Goal: Transaction & Acquisition: Purchase product/service

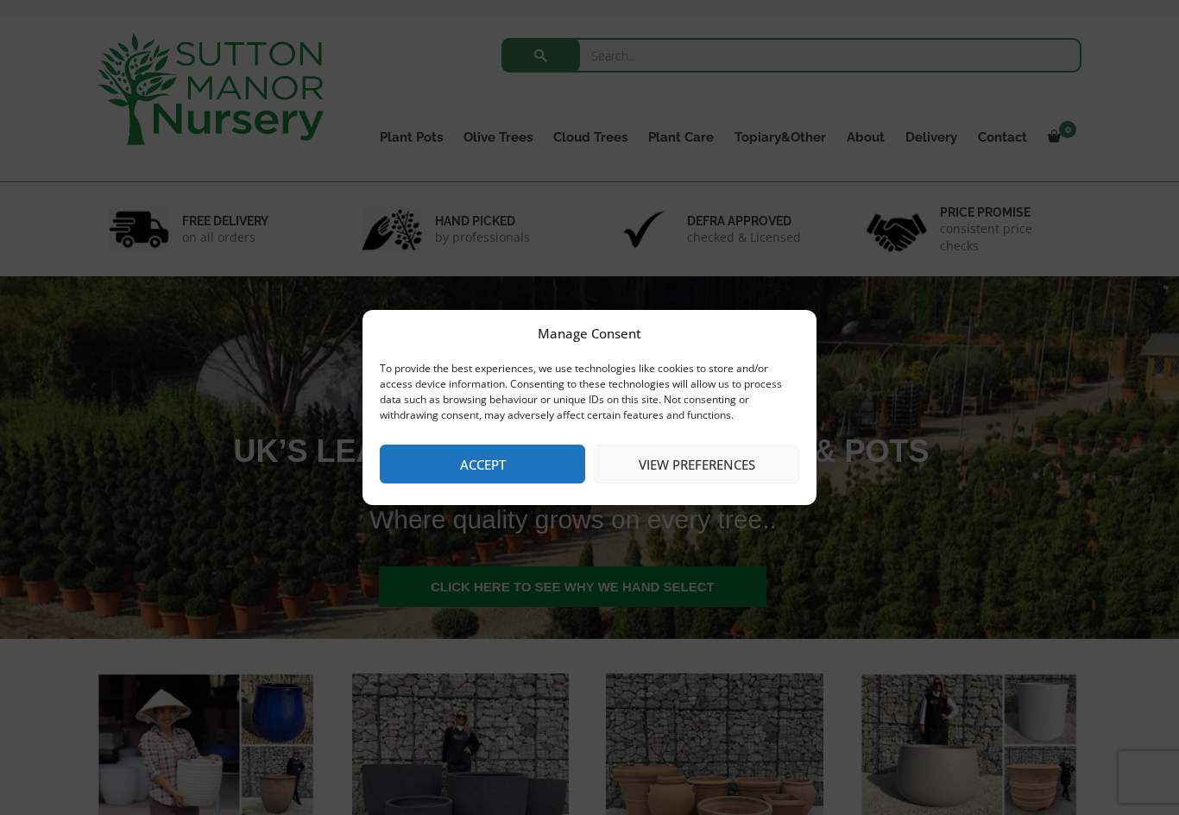
click at [495, 463] on button "Accept" at bounding box center [482, 463] width 205 height 39
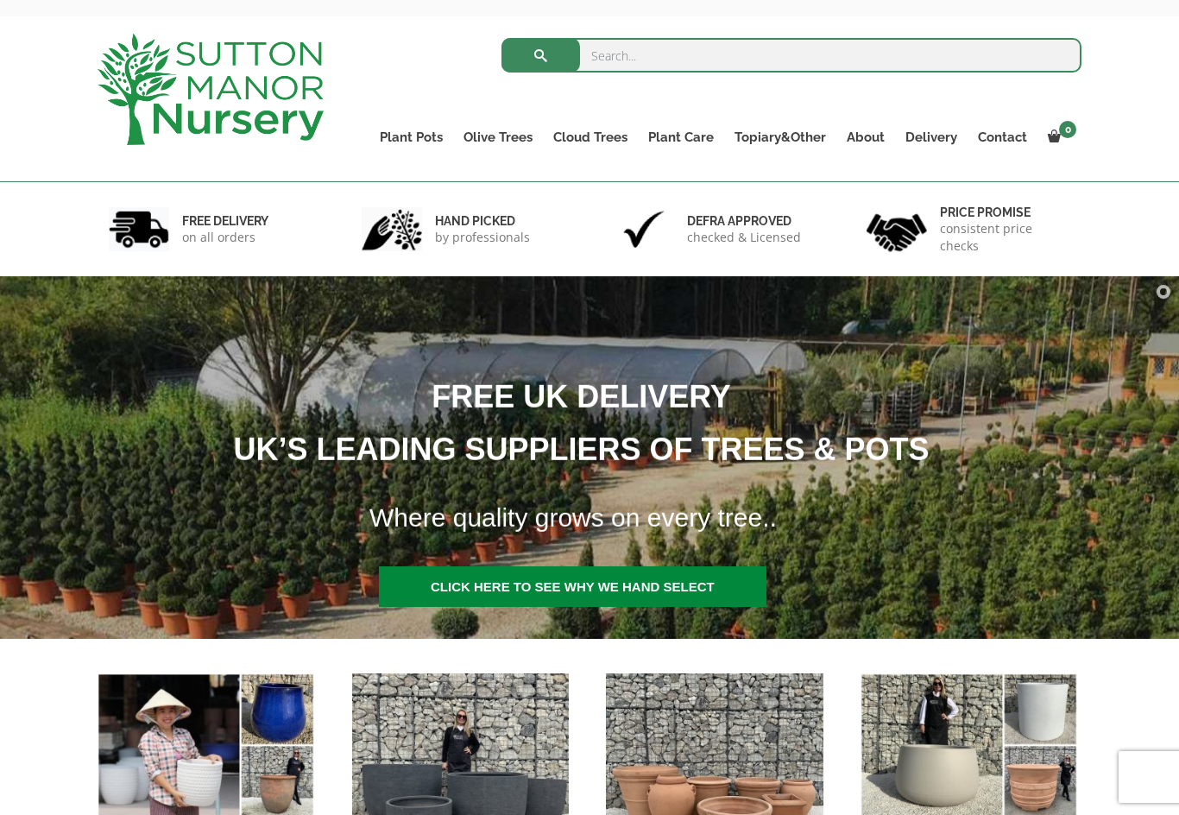
click at [0, 0] on link "Fibre Clay Pots" at bounding box center [0, 0] width 0 height 0
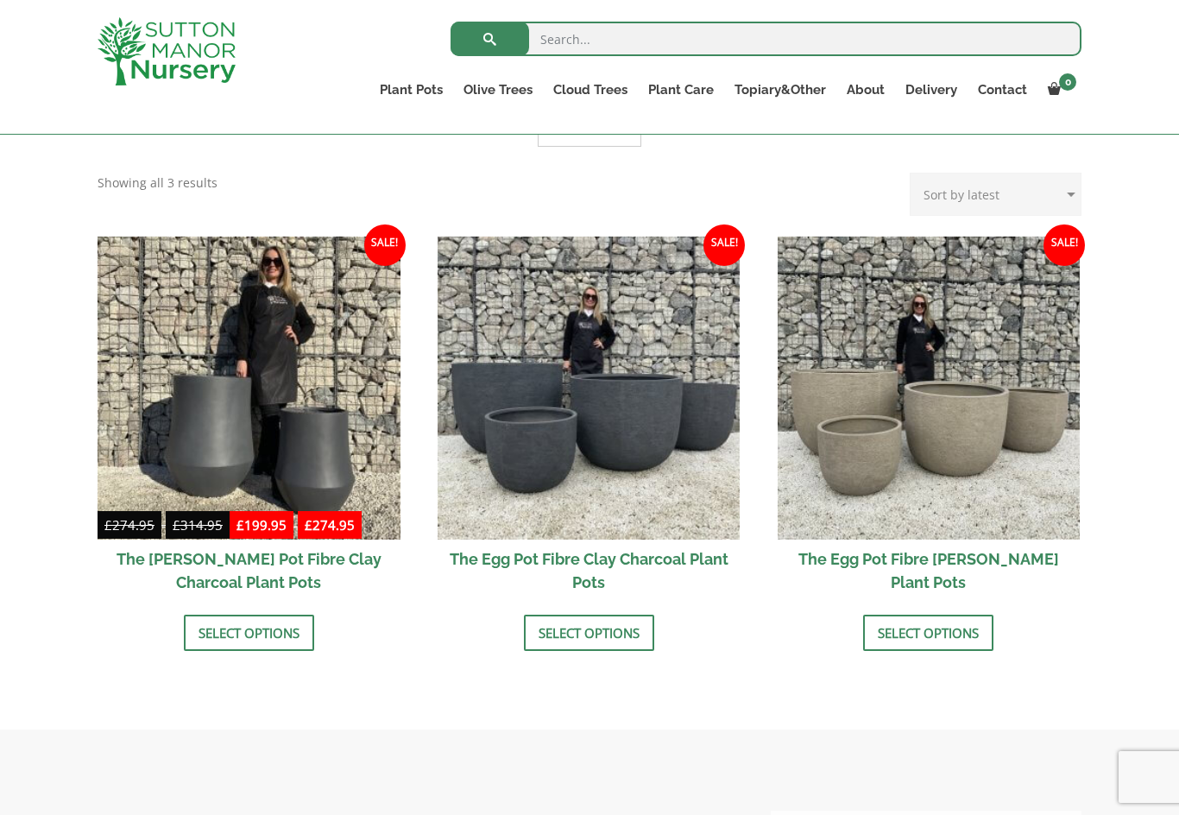
scroll to position [540, 0]
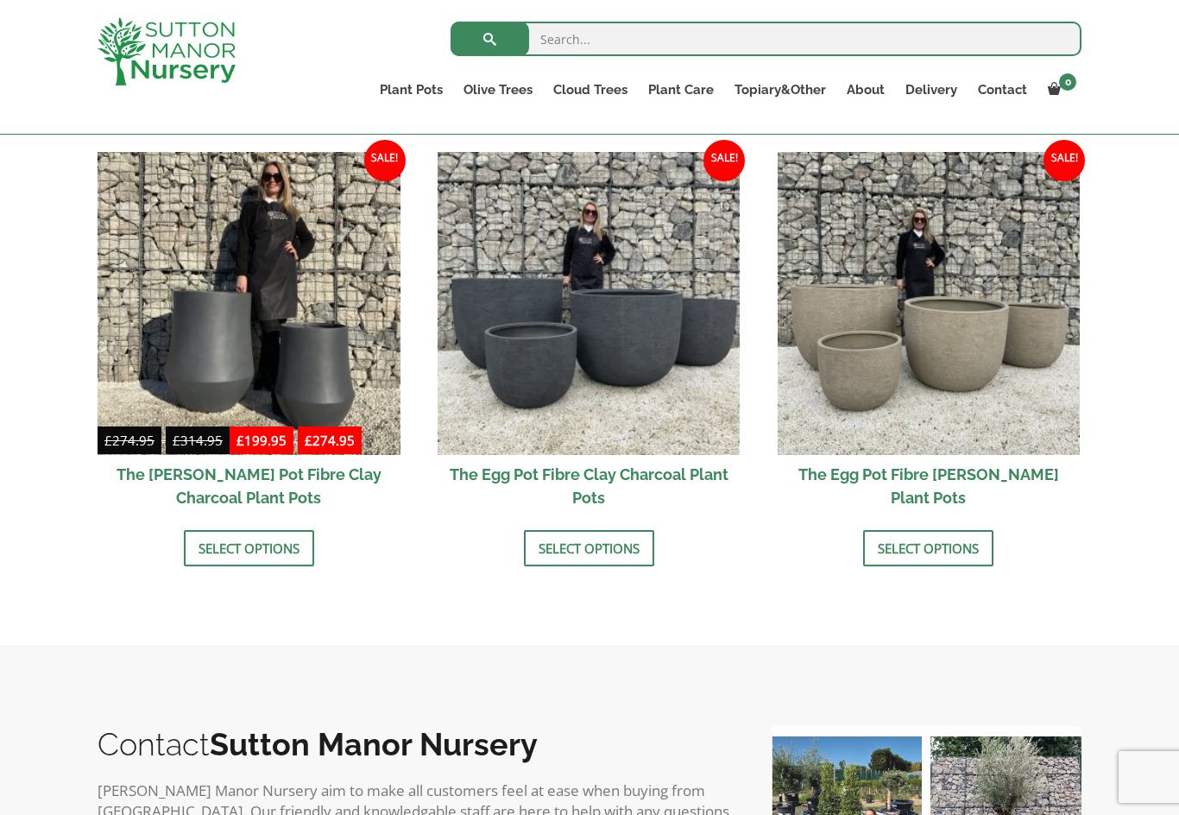
click at [860, 391] on img at bounding box center [929, 303] width 303 height 303
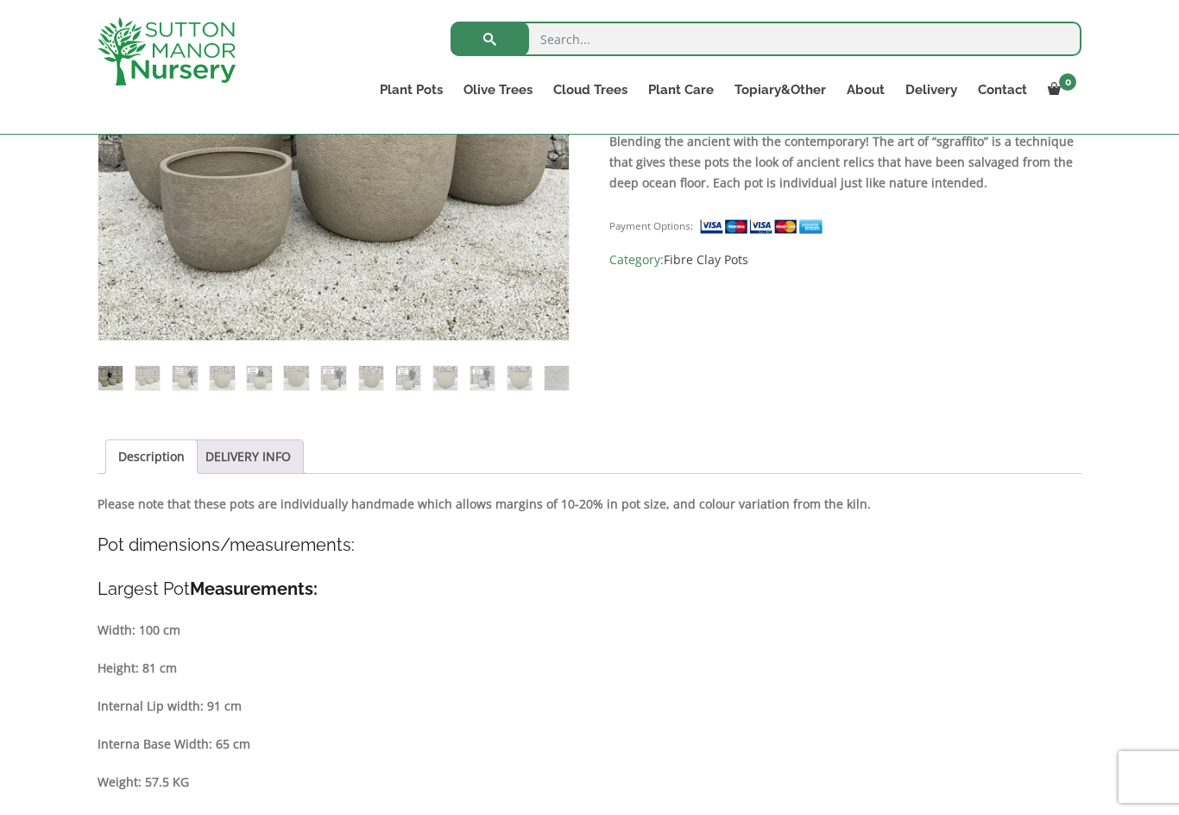
scroll to position [631, 0]
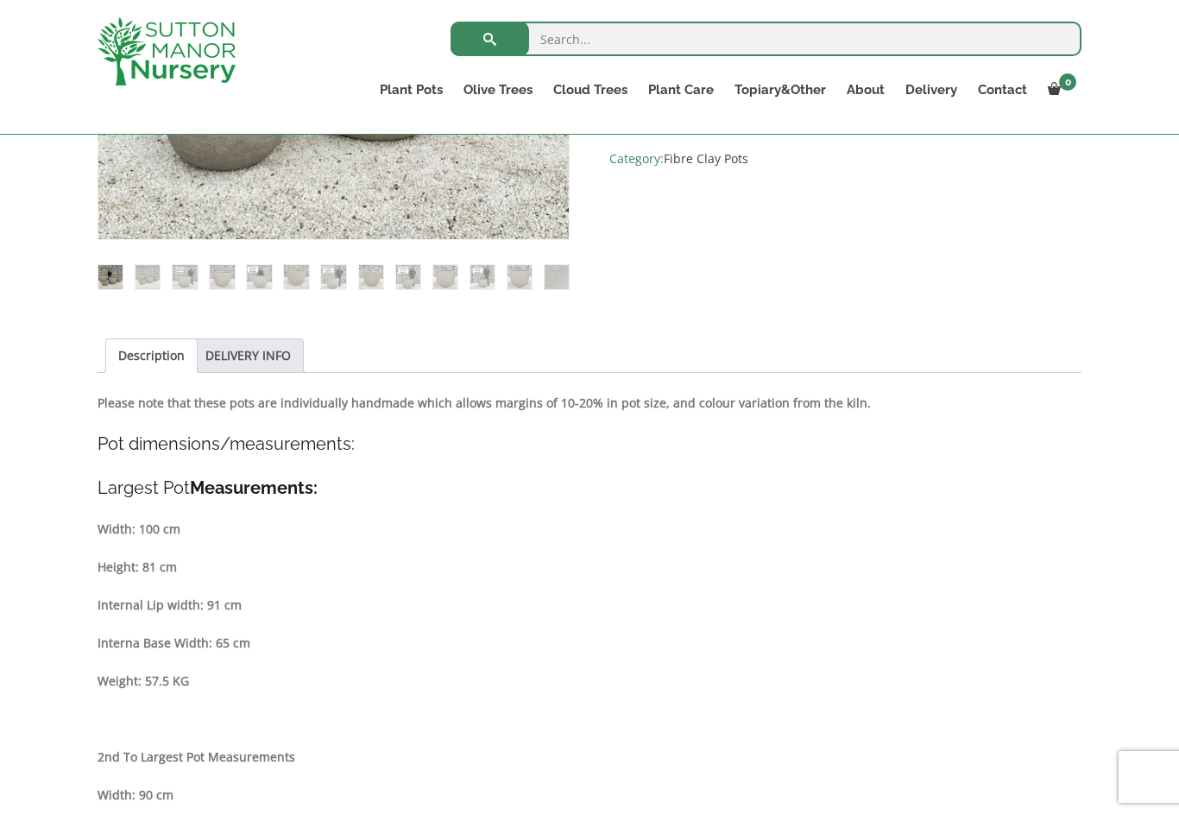
click at [151, 357] on link "Description" at bounding box center [151, 355] width 66 height 33
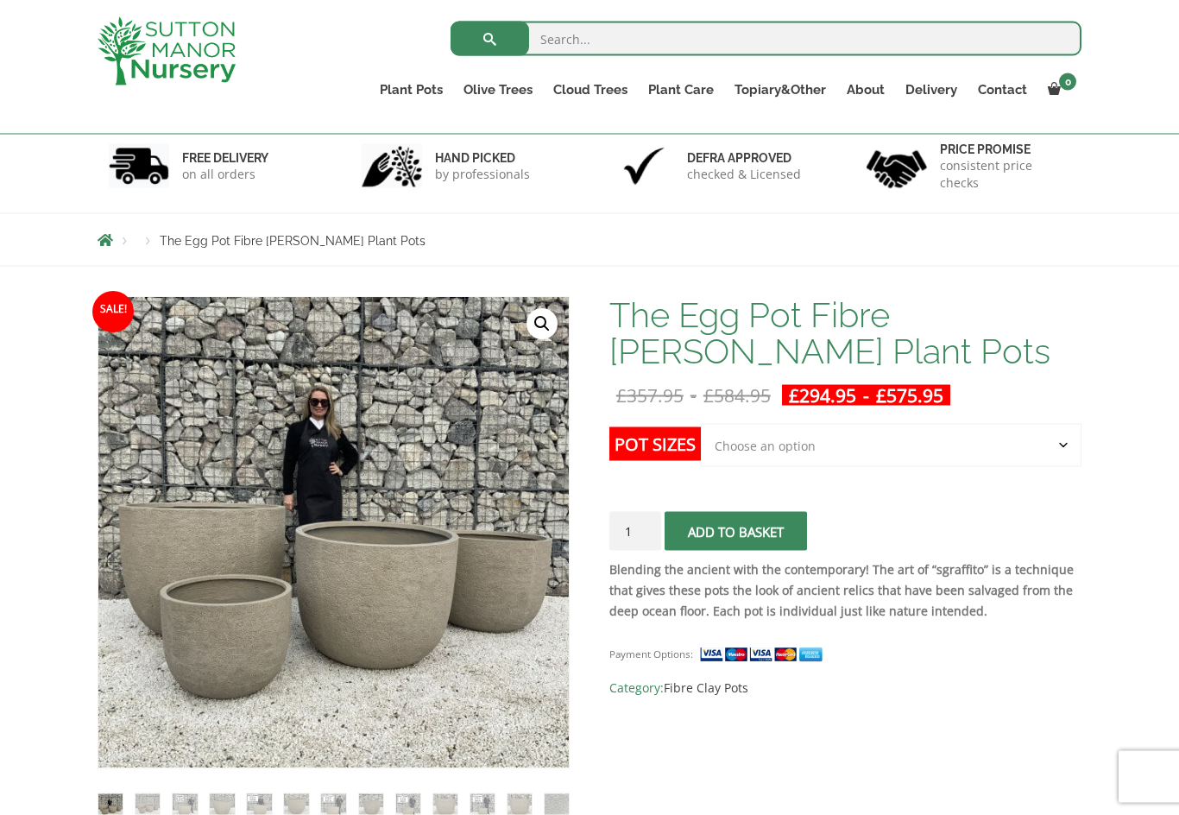
scroll to position [0, 0]
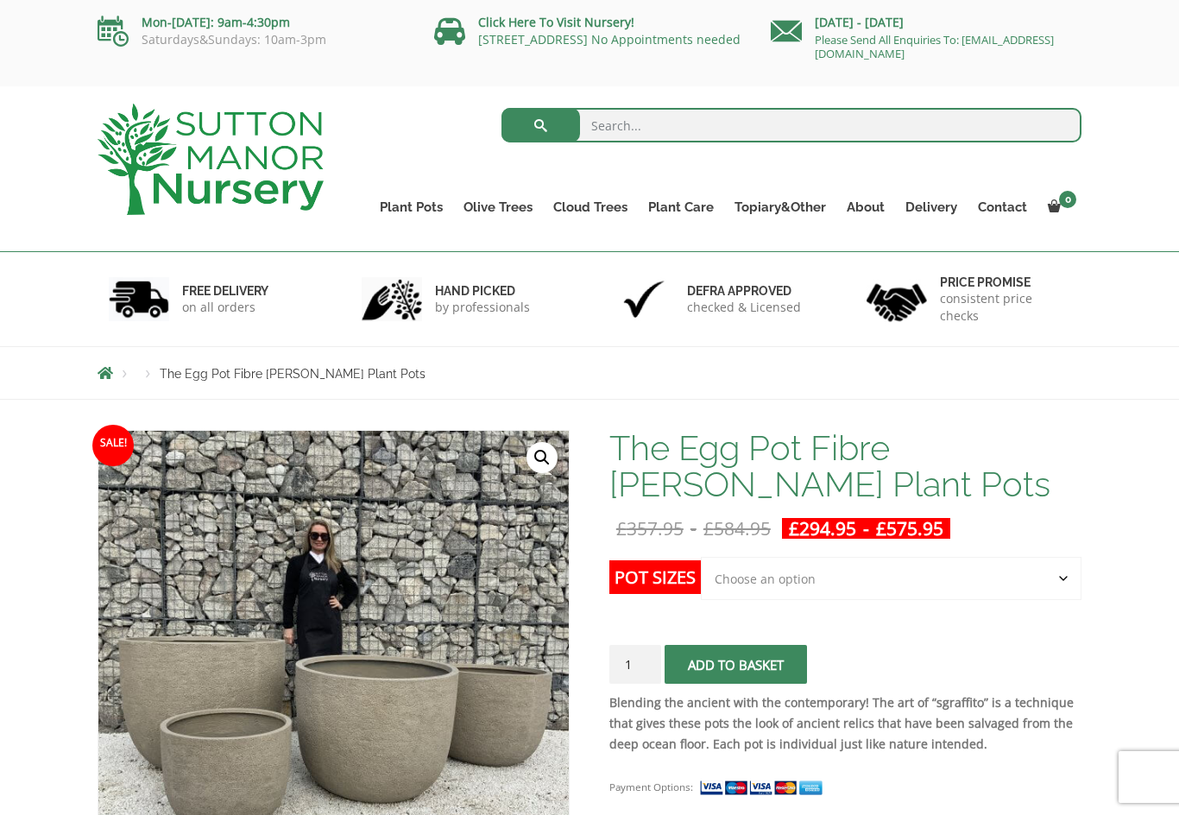
click at [0, 0] on link "Fibre Clay Pots" at bounding box center [0, 0] width 0 height 0
click at [0, 0] on link "The Atlantis Pots" at bounding box center [0, 0] width 0 height 0
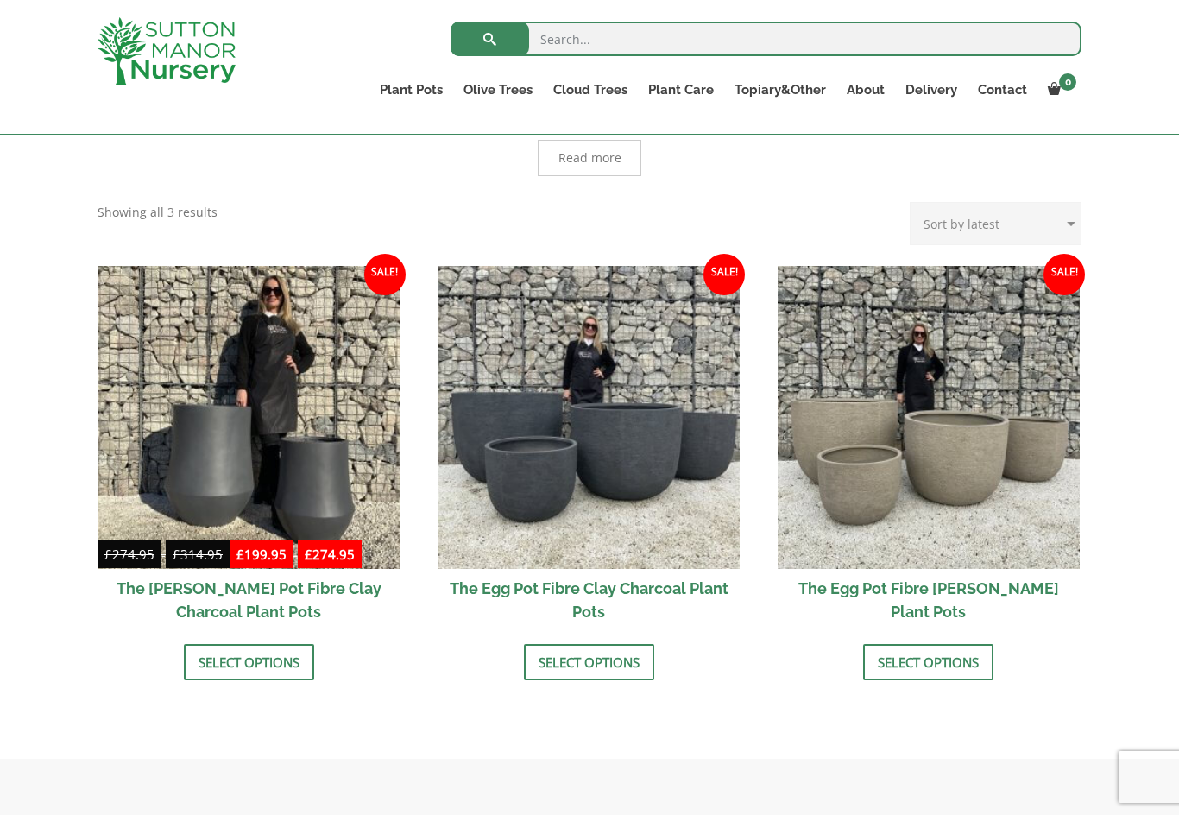
scroll to position [427, 0]
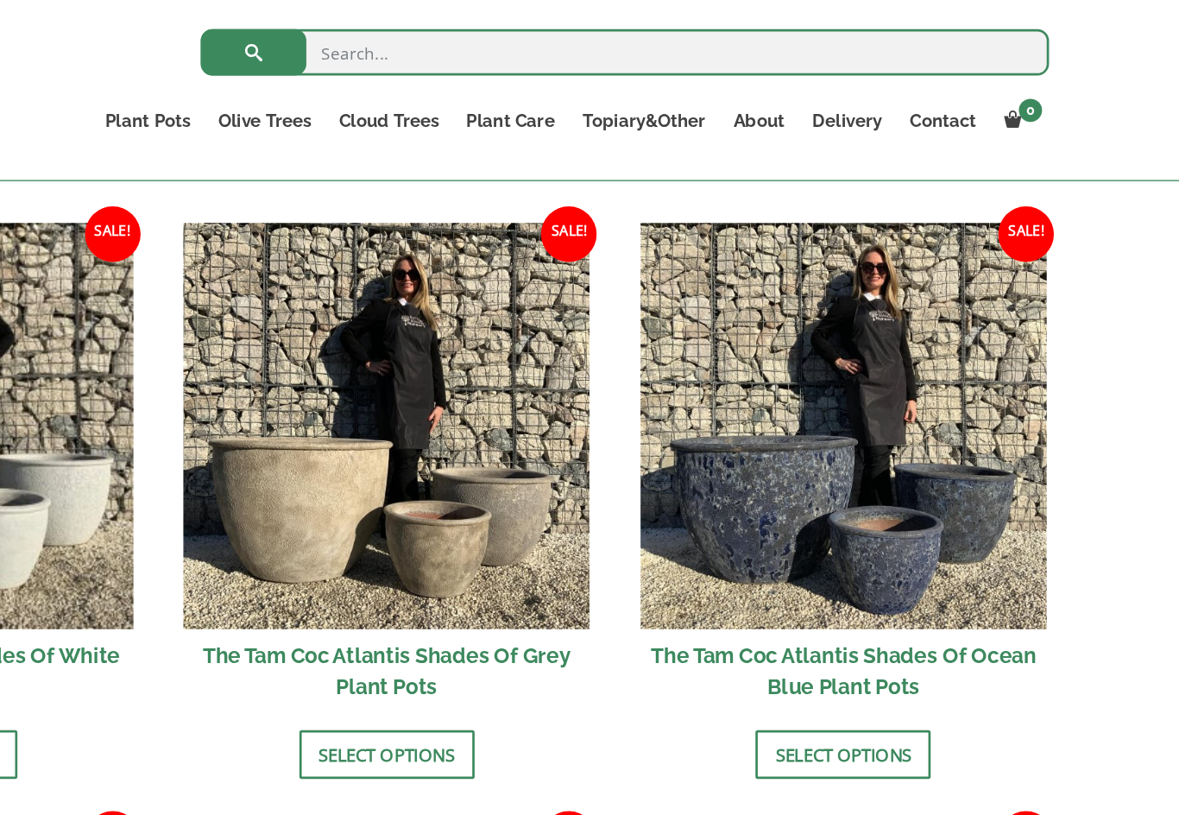
scroll to position [1006, 0]
click at [0, 0] on link "Vietnamese Terracotta" at bounding box center [0, 0] width 0 height 0
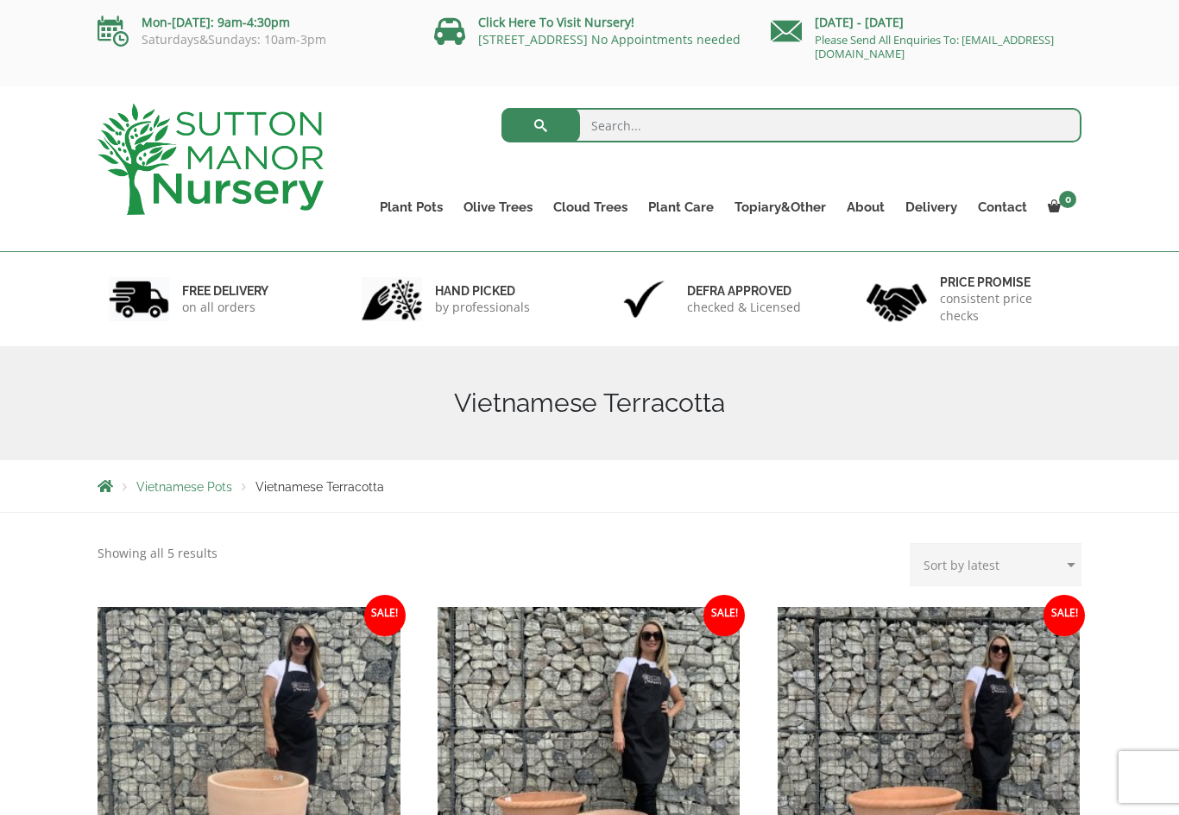
click at [0, 0] on link "The Old Stone Pots" at bounding box center [0, 0] width 0 height 0
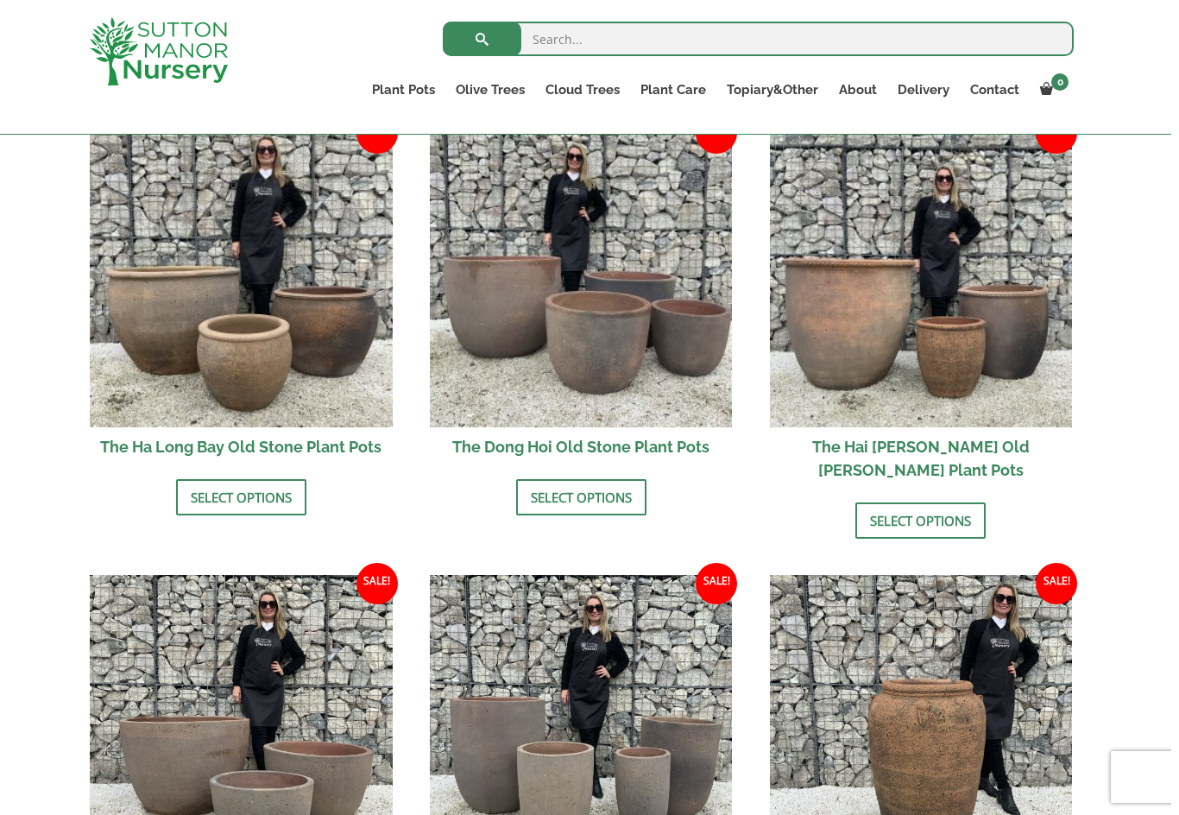
scroll to position [635, 0]
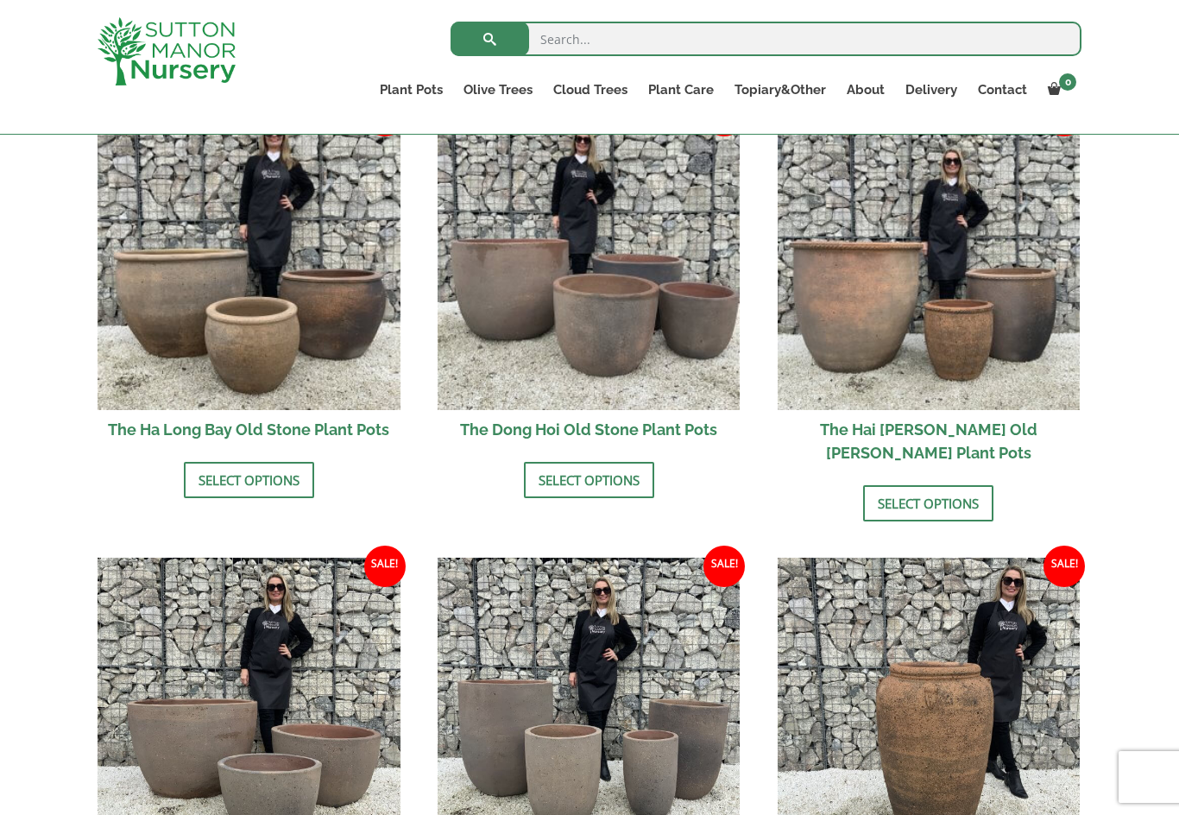
click at [198, 356] on img at bounding box center [249, 258] width 303 height 303
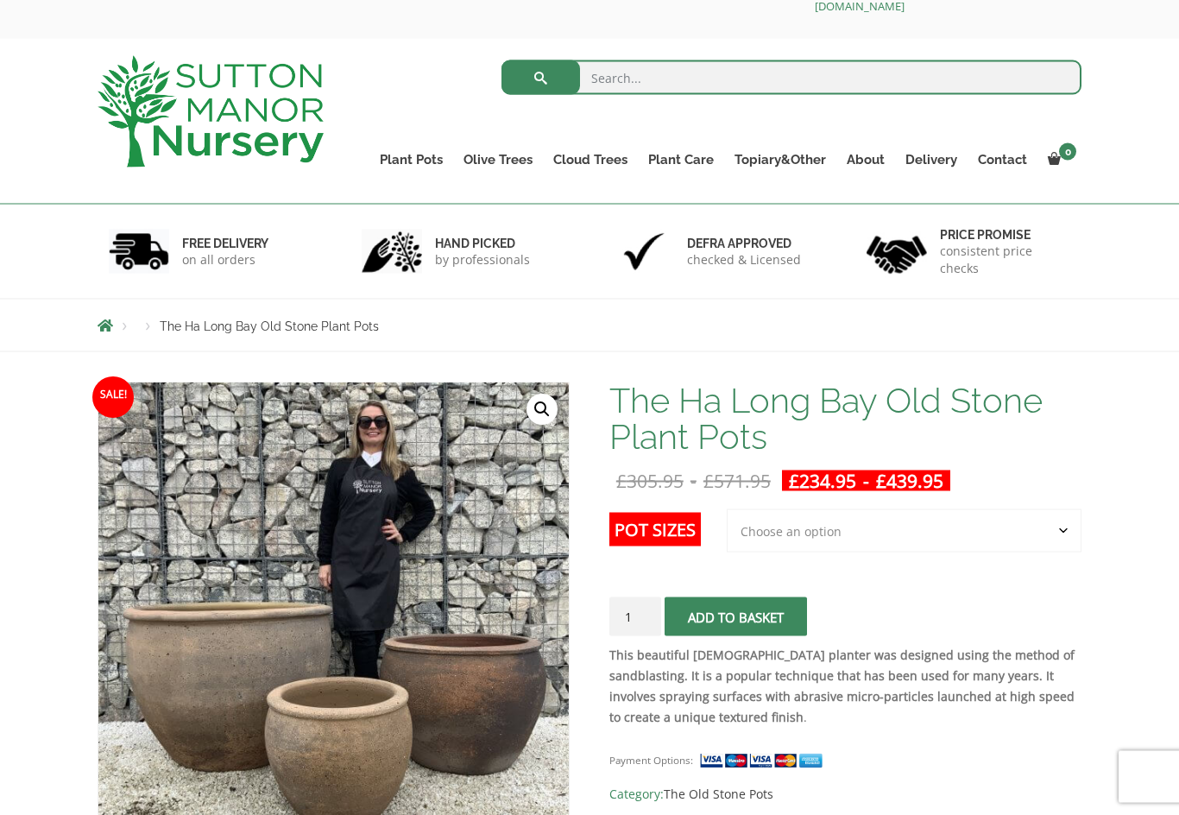
scroll to position [48, 0]
click at [1064, 528] on select "Choose an option 3rd to Largest Pot In The Picture 2nd to Largest Pot In The Pi…" at bounding box center [904, 529] width 355 height 43
click at [1055, 545] on select "Choose an option 3rd to Largest Pot In The Picture 2nd to Largest Pot In The Pi…" at bounding box center [904, 529] width 355 height 43
select select "Largest pot In The Picture"
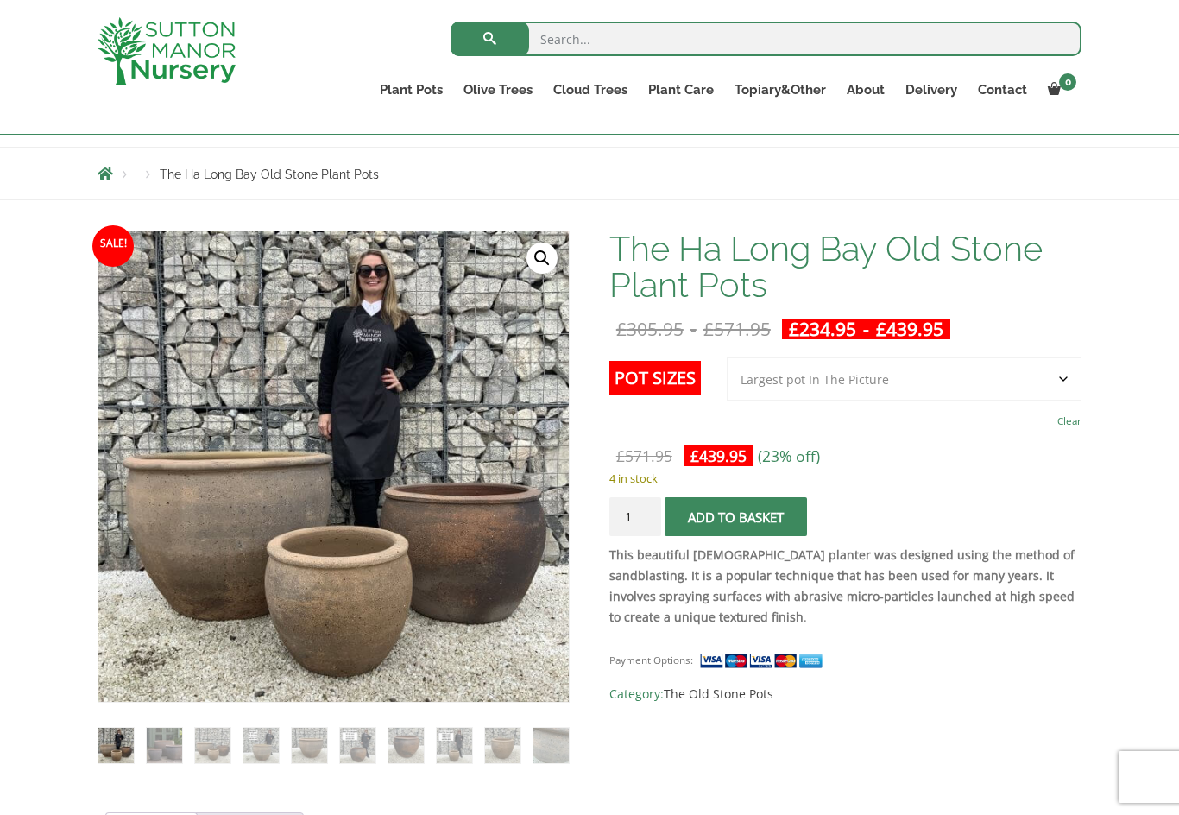
scroll to position [167, 0]
click at [651, 514] on input "1" at bounding box center [635, 517] width 52 height 39
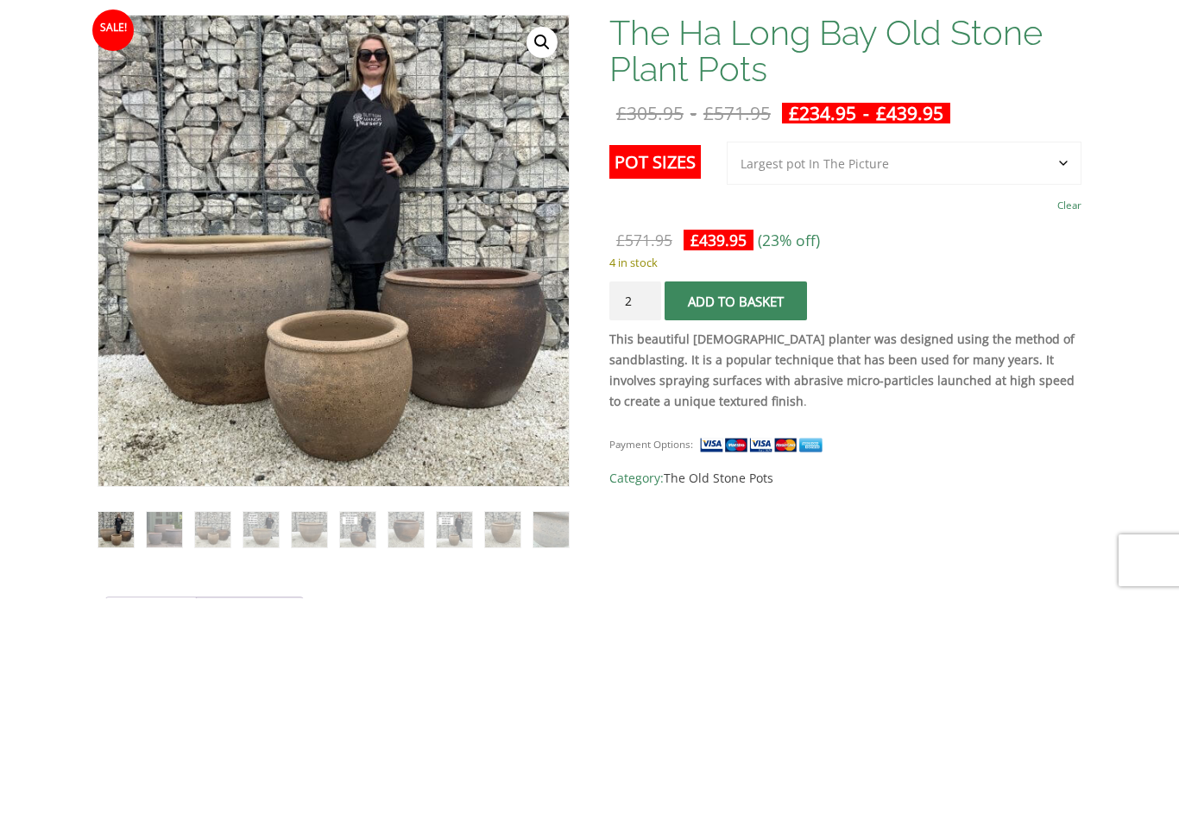
type input "2"
click at [1063, 358] on select "Choose an option 3rd to Largest Pot In The Picture 2nd to Largest Pot In The Pi…" at bounding box center [904, 379] width 355 height 43
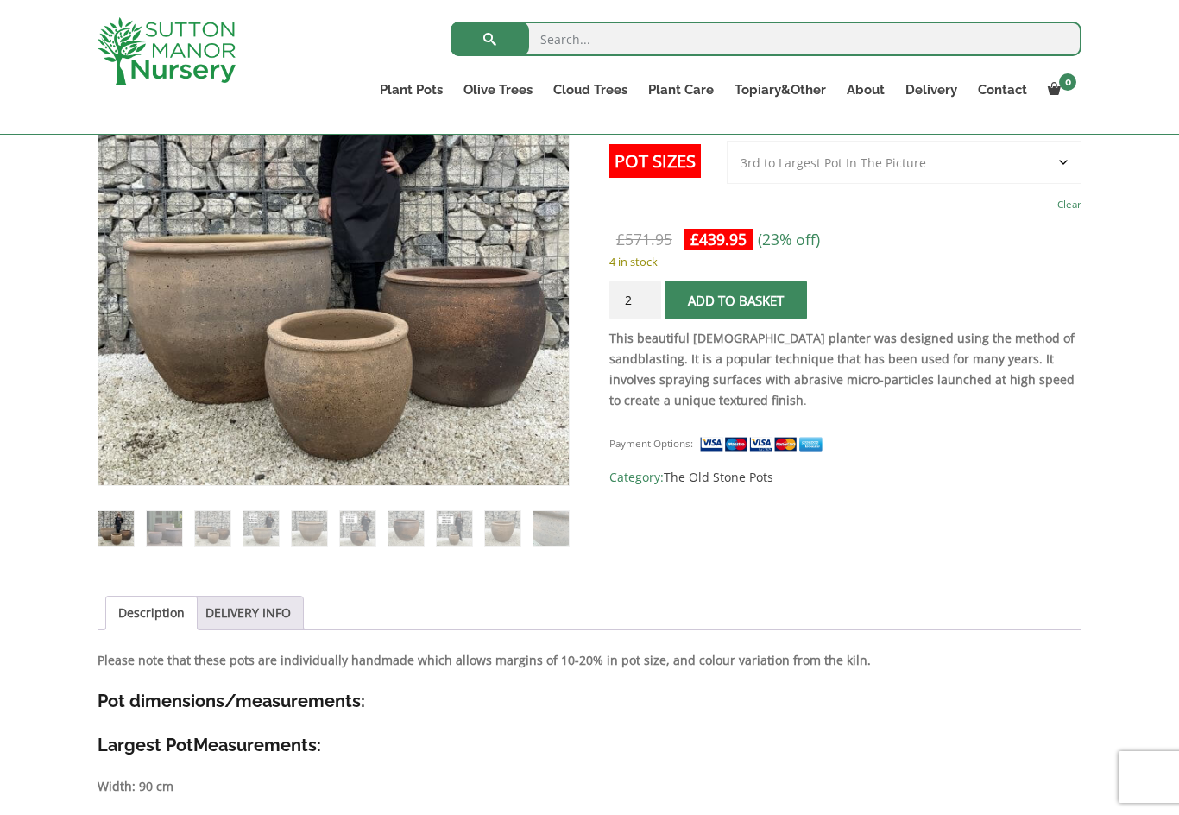
select select "3rd to Largest Pot In The Picture"
click at [728, 281] on button "Add to basket" at bounding box center [736, 299] width 142 height 39
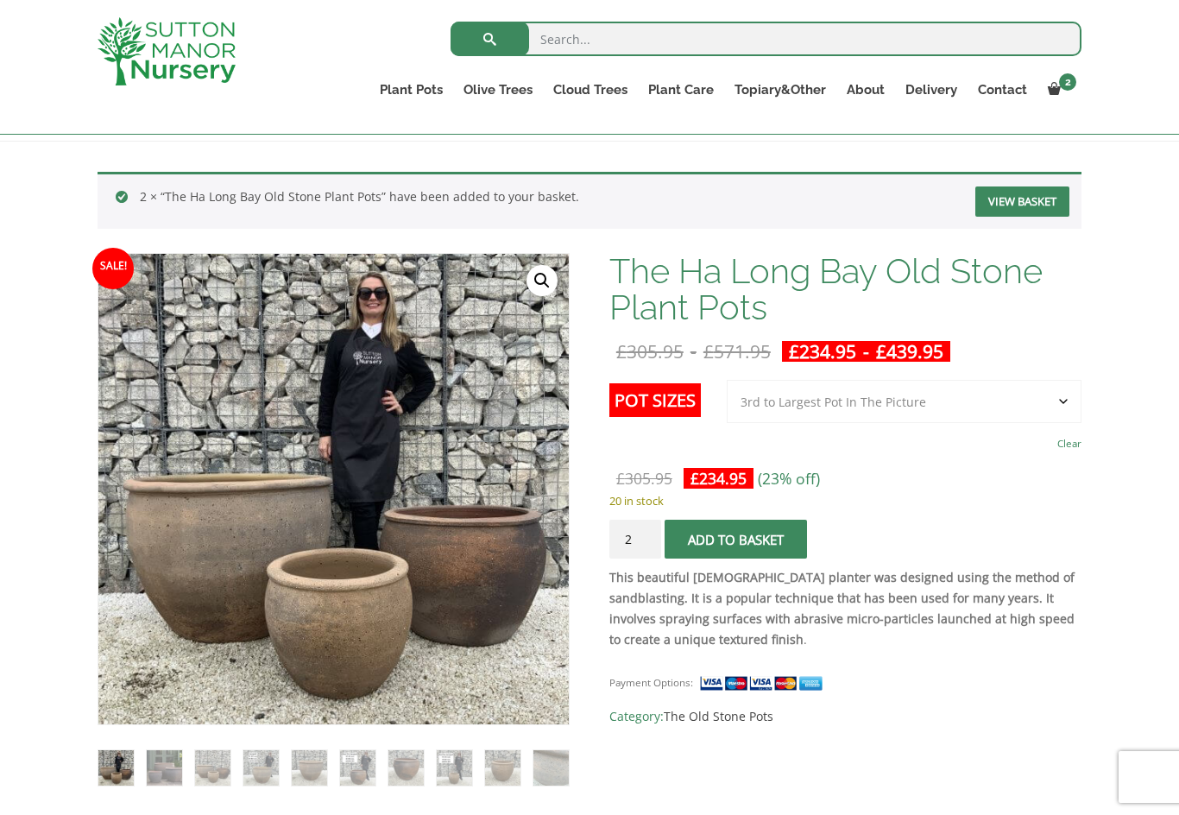
scroll to position [283, 0]
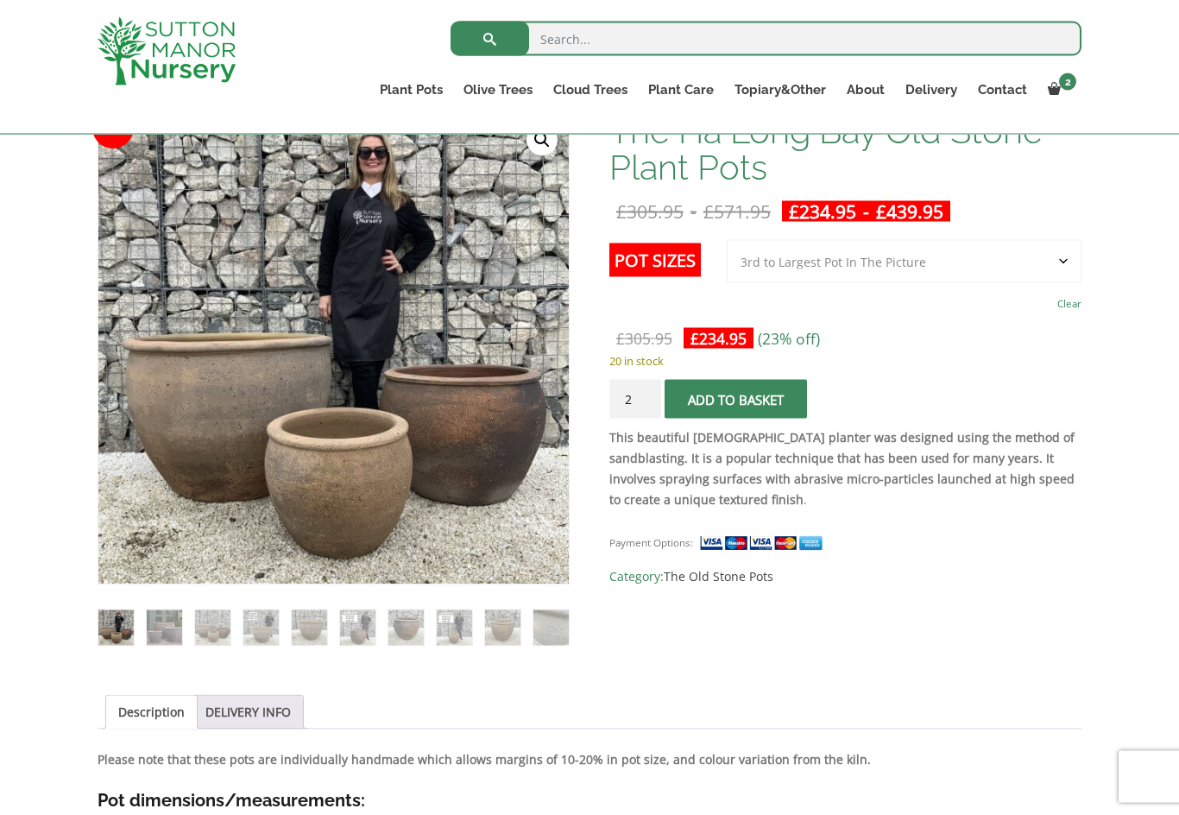
scroll to position [368, 0]
click at [0, 0] on link "The Atlantis Pots" at bounding box center [0, 0] width 0 height 0
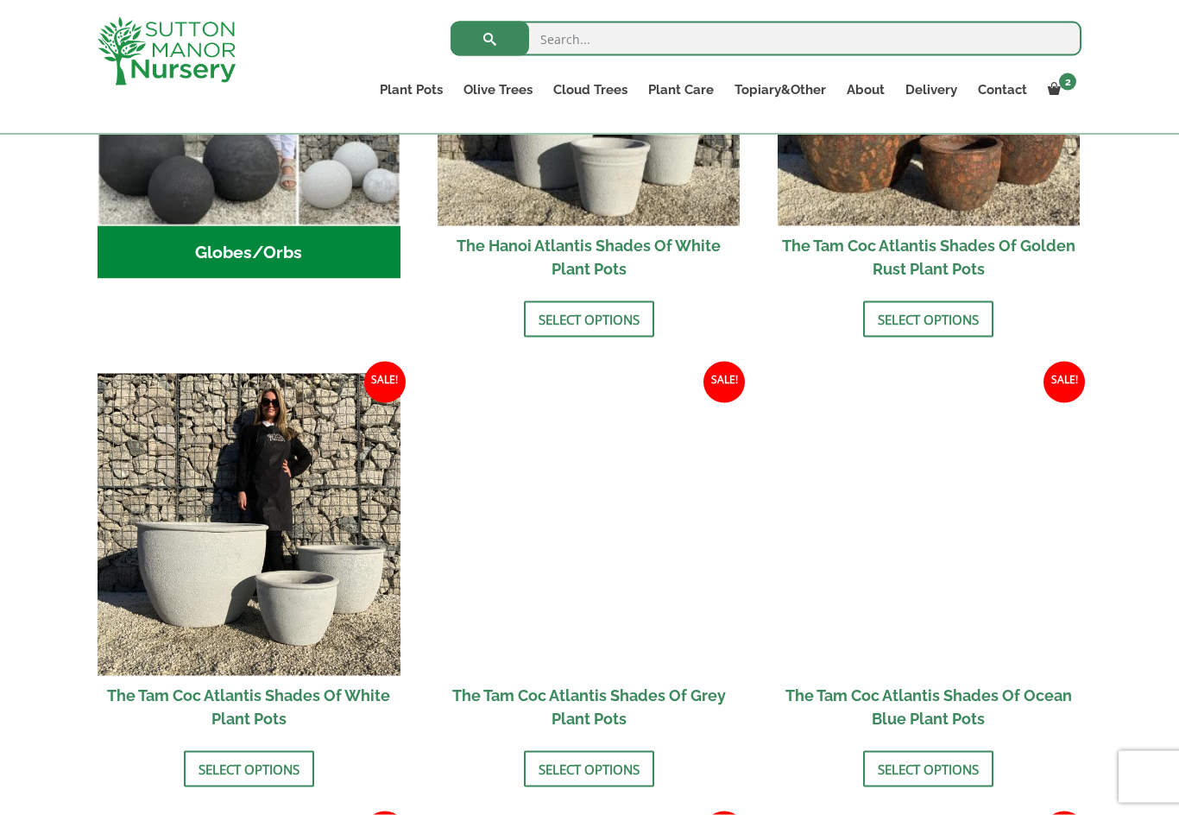
scroll to position [799, 0]
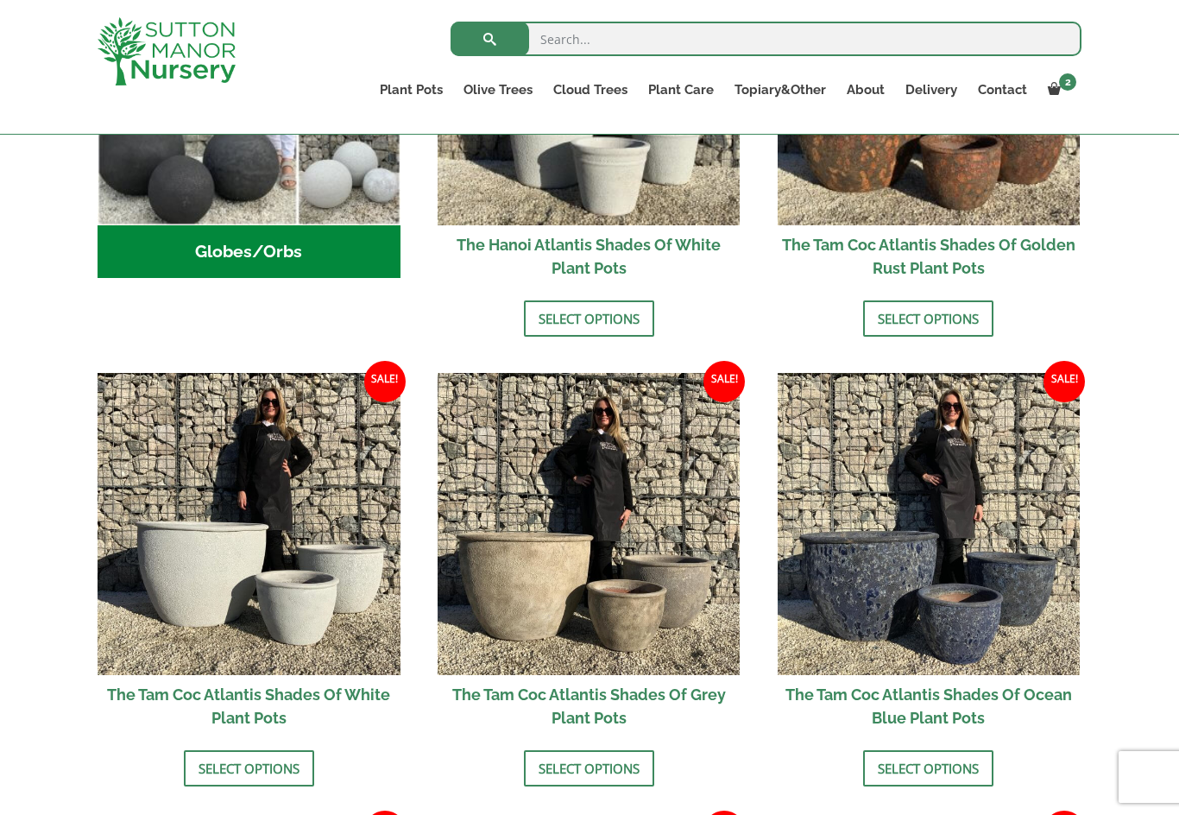
click at [543, 570] on img at bounding box center [589, 524] width 303 height 303
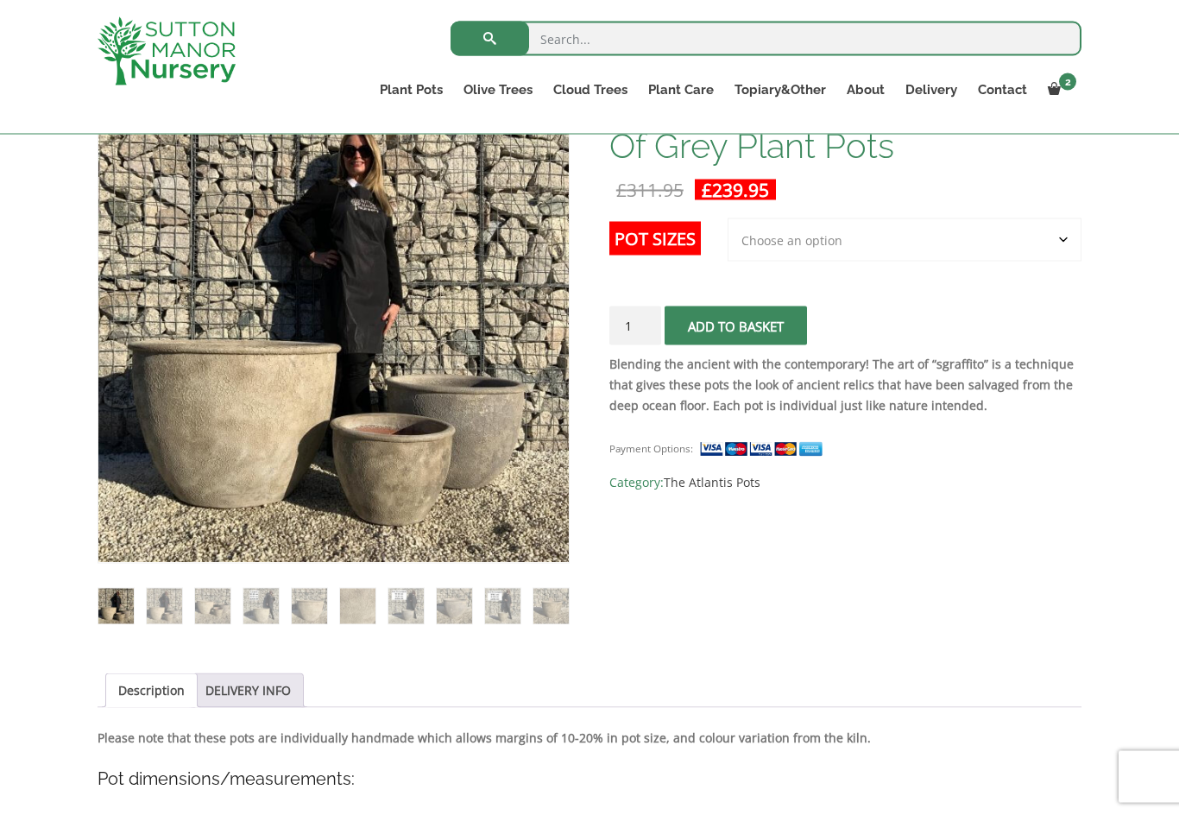
scroll to position [347, 0]
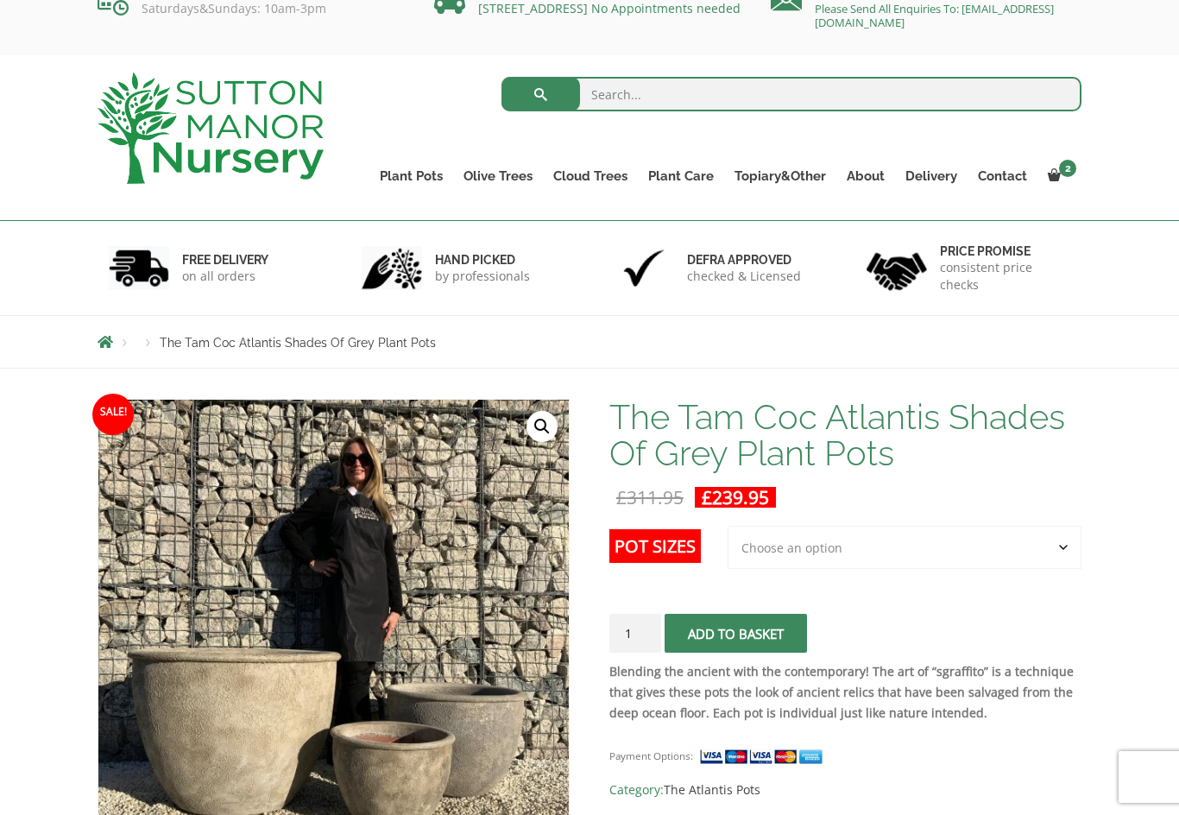
scroll to position [0, 0]
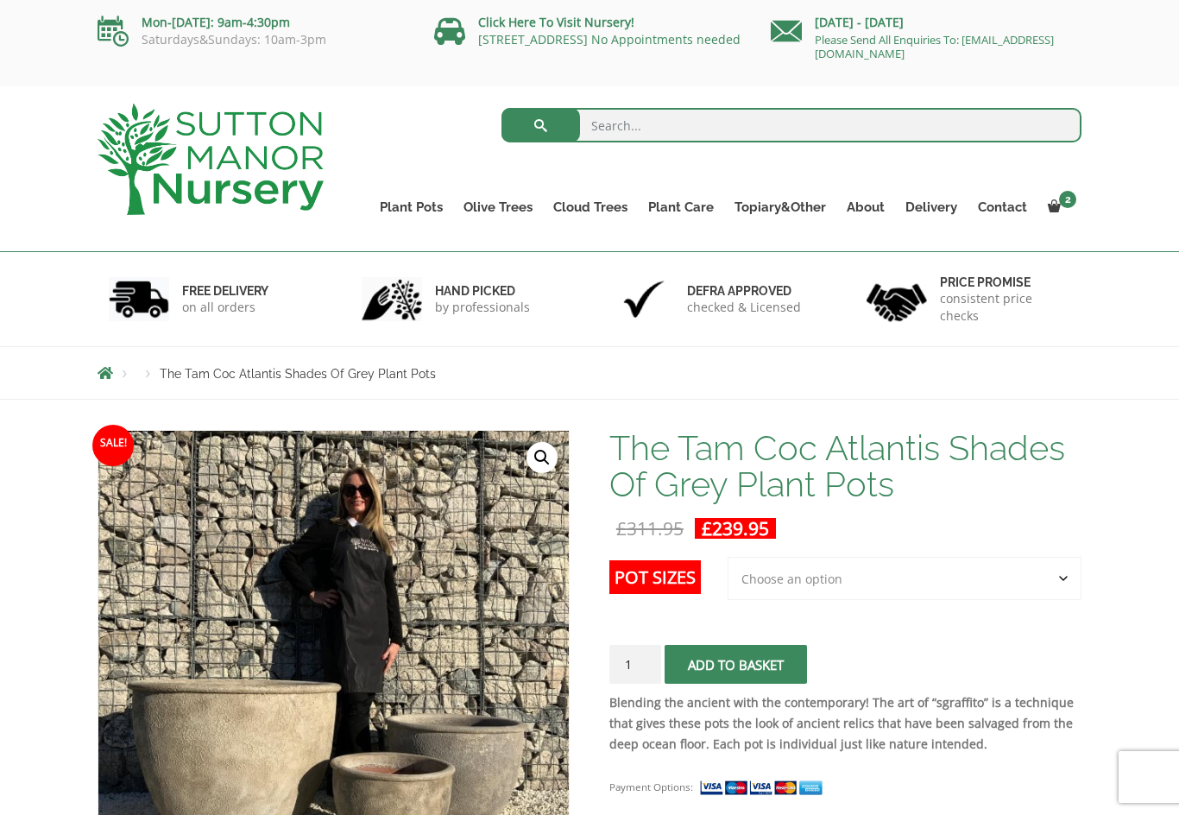
click at [0, 0] on link "Big Bell Pots" at bounding box center [0, 0] width 0 height 0
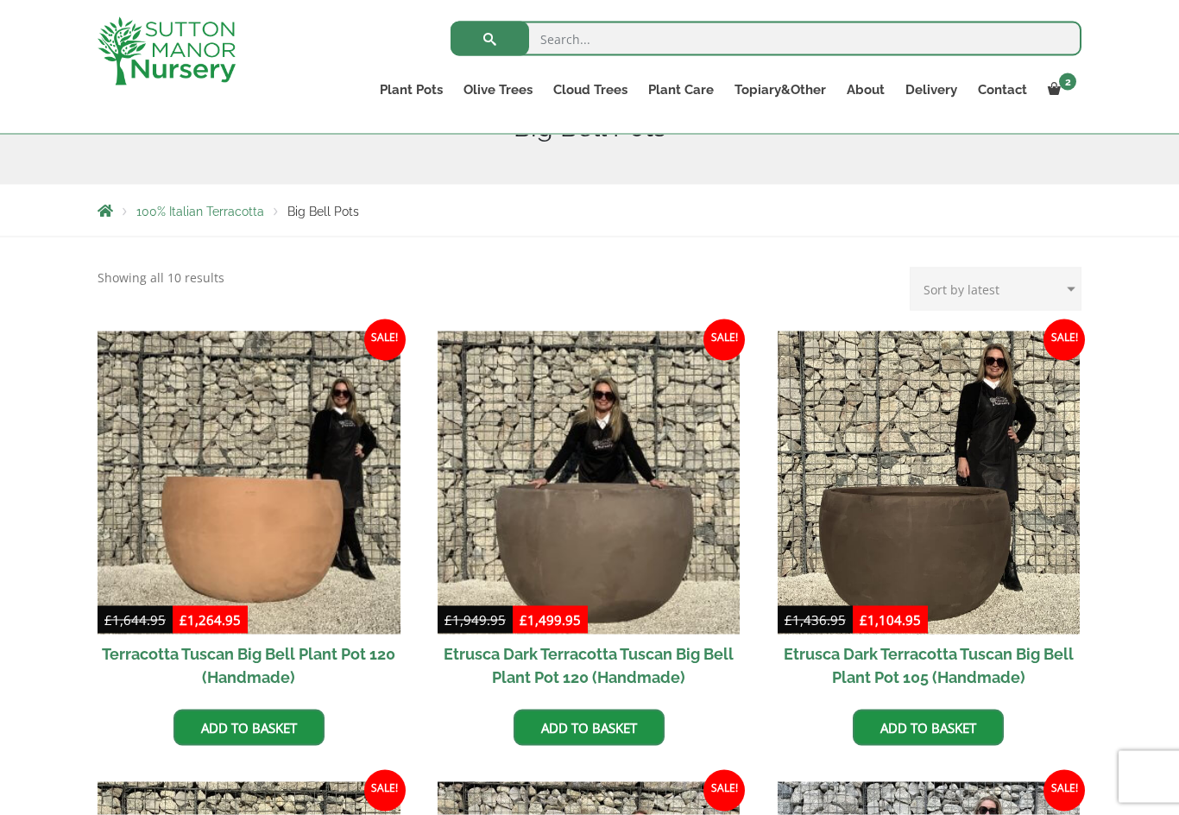
scroll to position [302, 0]
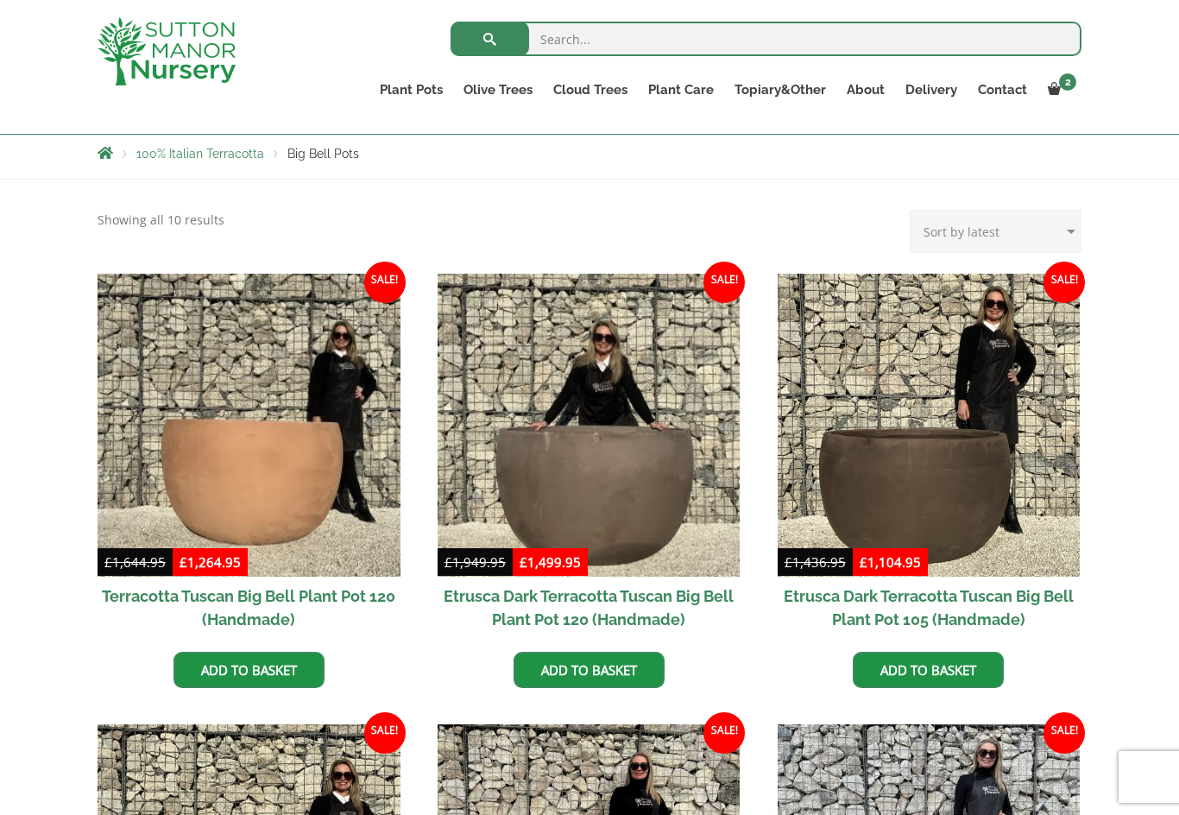
click at [514, 413] on img at bounding box center [589, 425] width 303 height 303
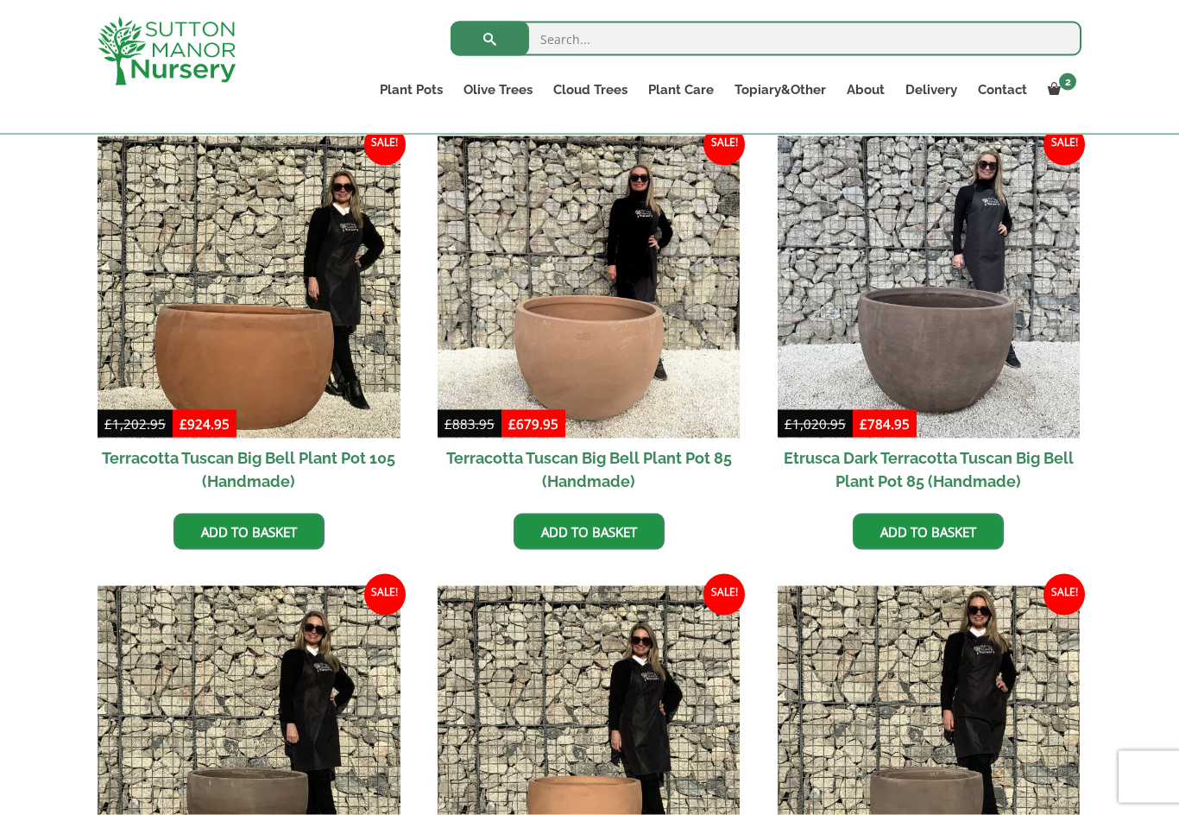
scroll to position [891, 0]
click at [998, 311] on img at bounding box center [929, 286] width 303 height 303
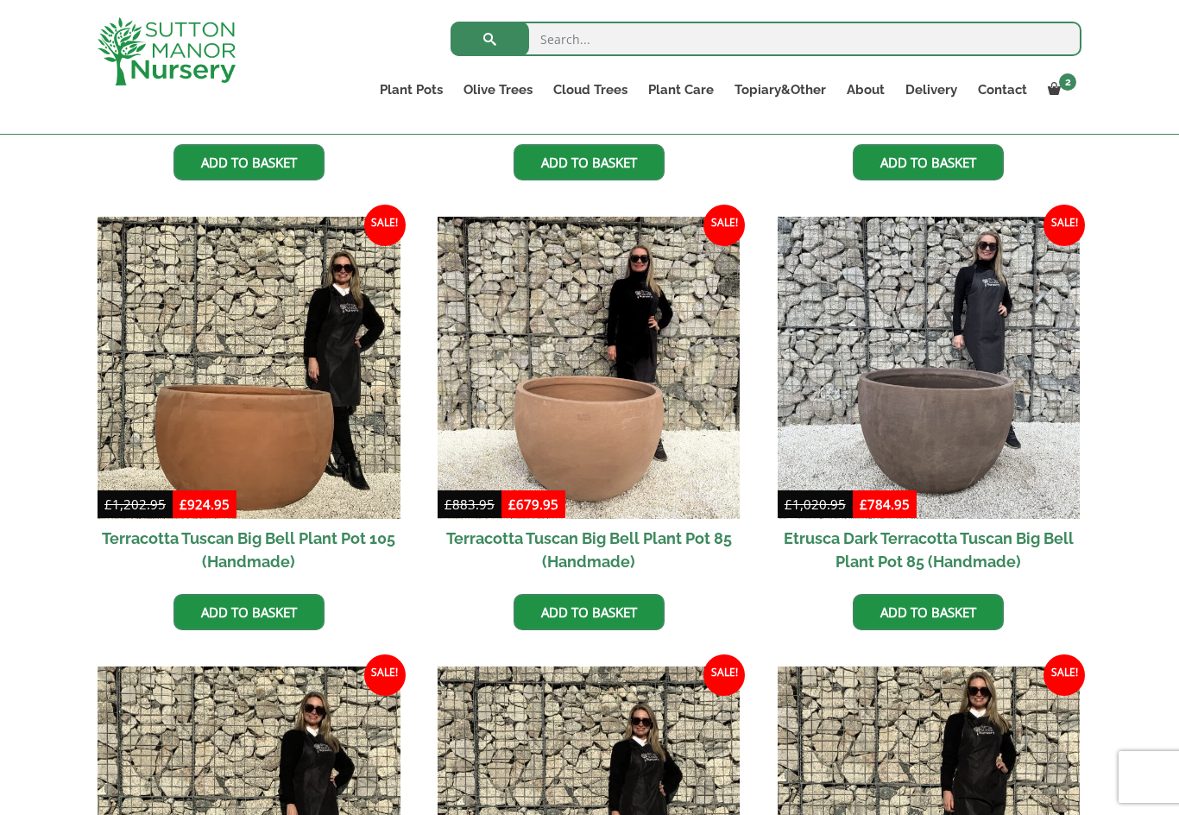
scroll to position [804, 0]
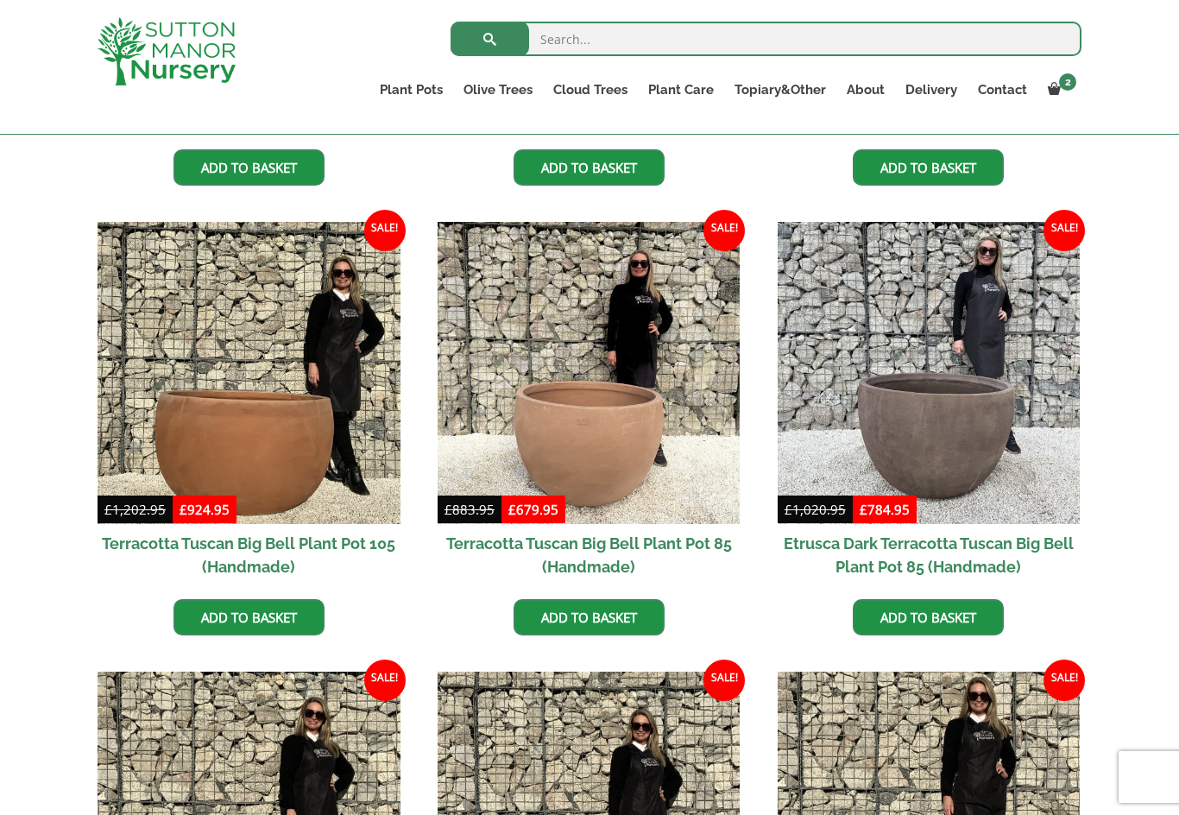
click at [935, 477] on img at bounding box center [929, 373] width 303 height 303
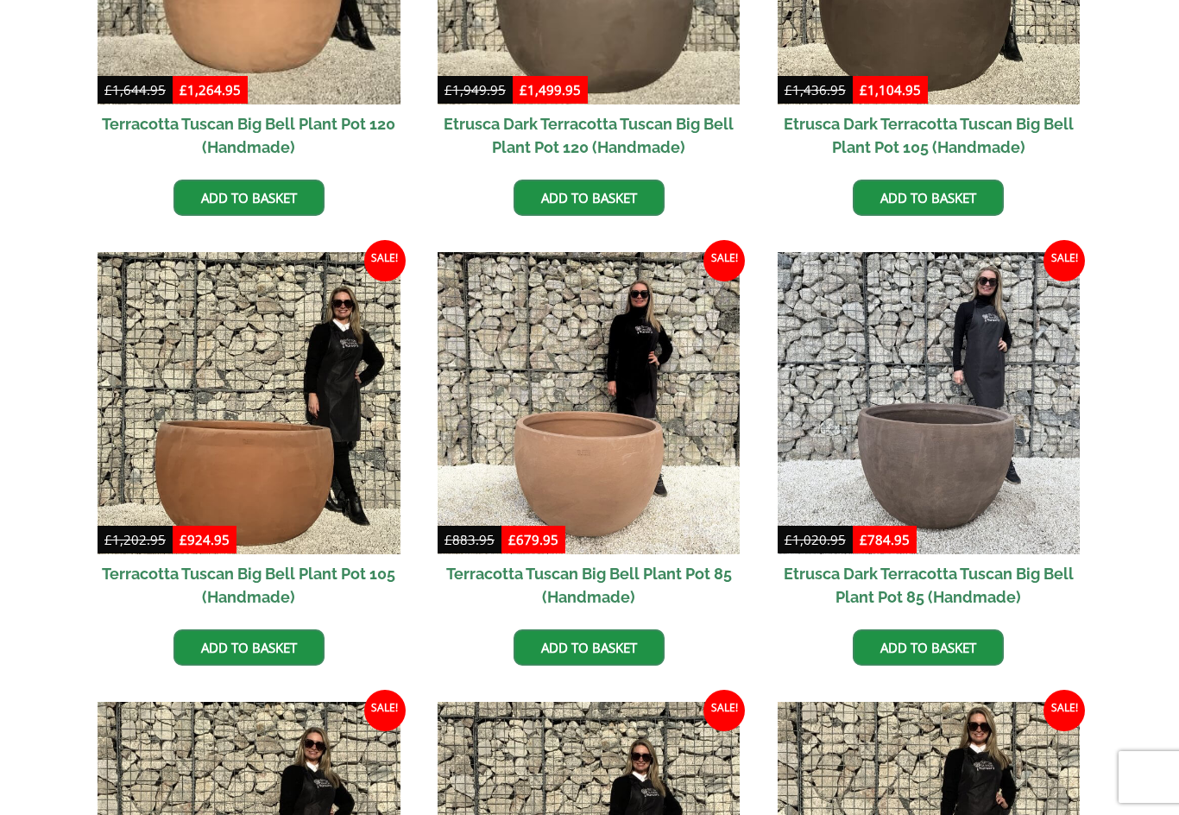
scroll to position [0, 0]
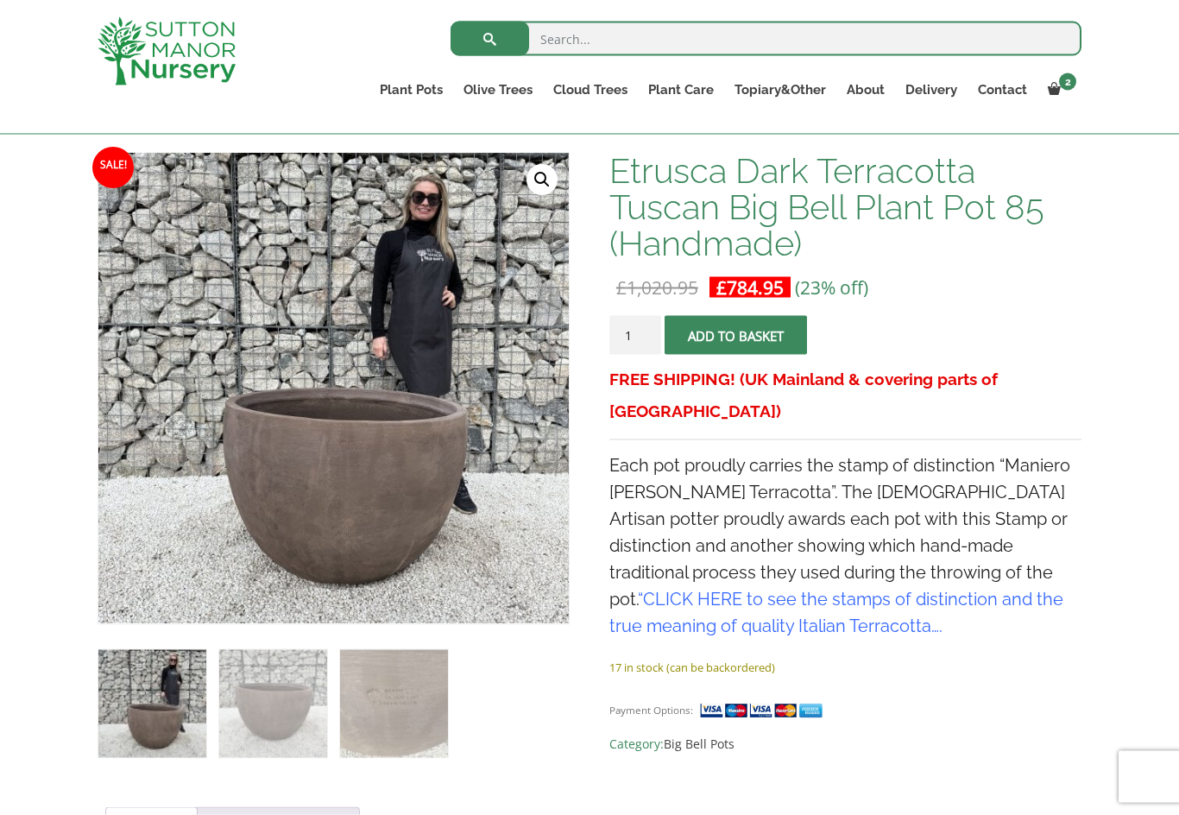
scroll to position [278, 0]
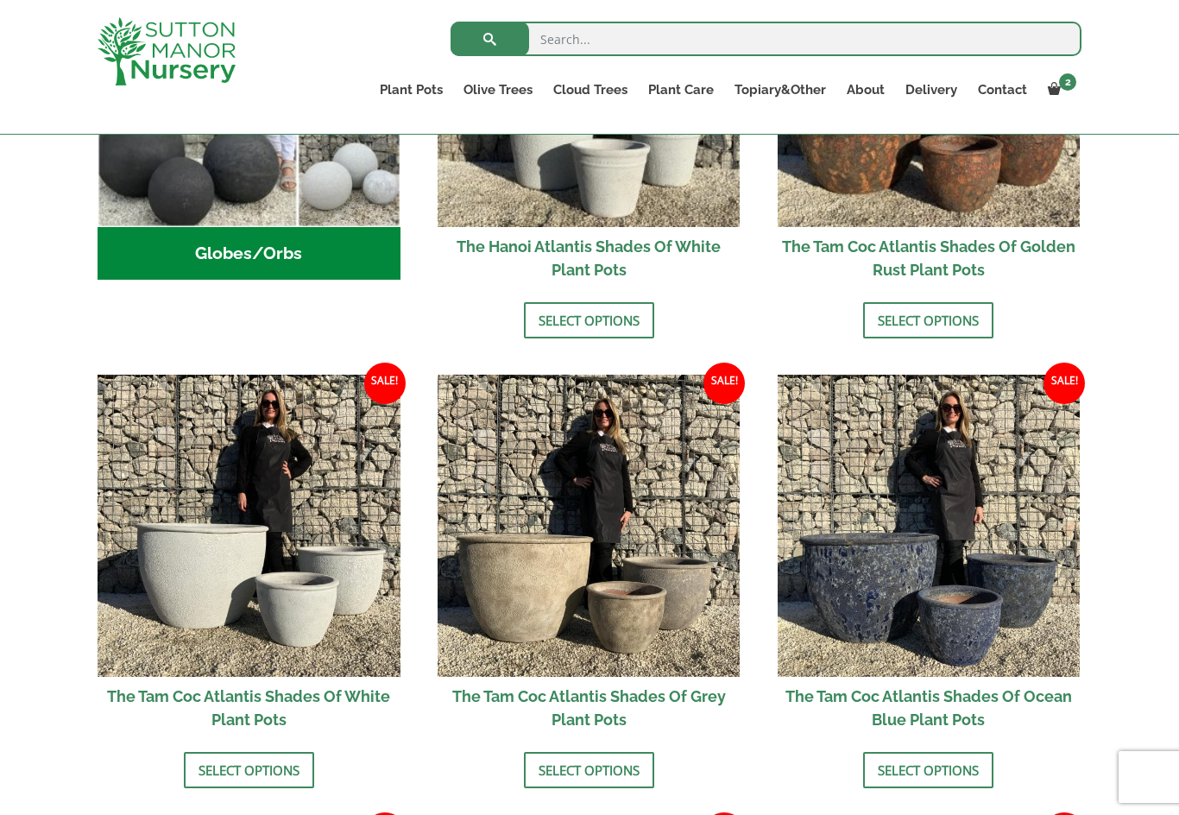
click at [0, 0] on link "Wabi-Sabi" at bounding box center [0, 0] width 0 height 0
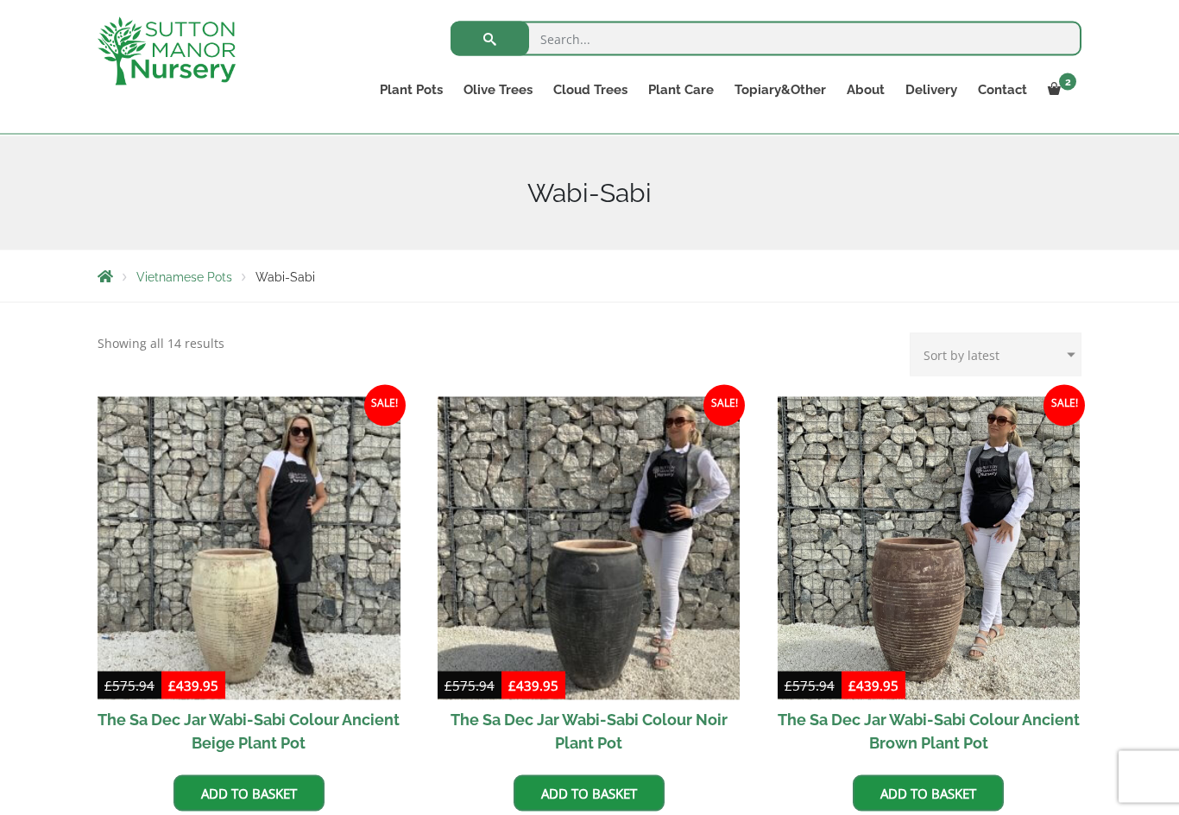
scroll to position [174, 0]
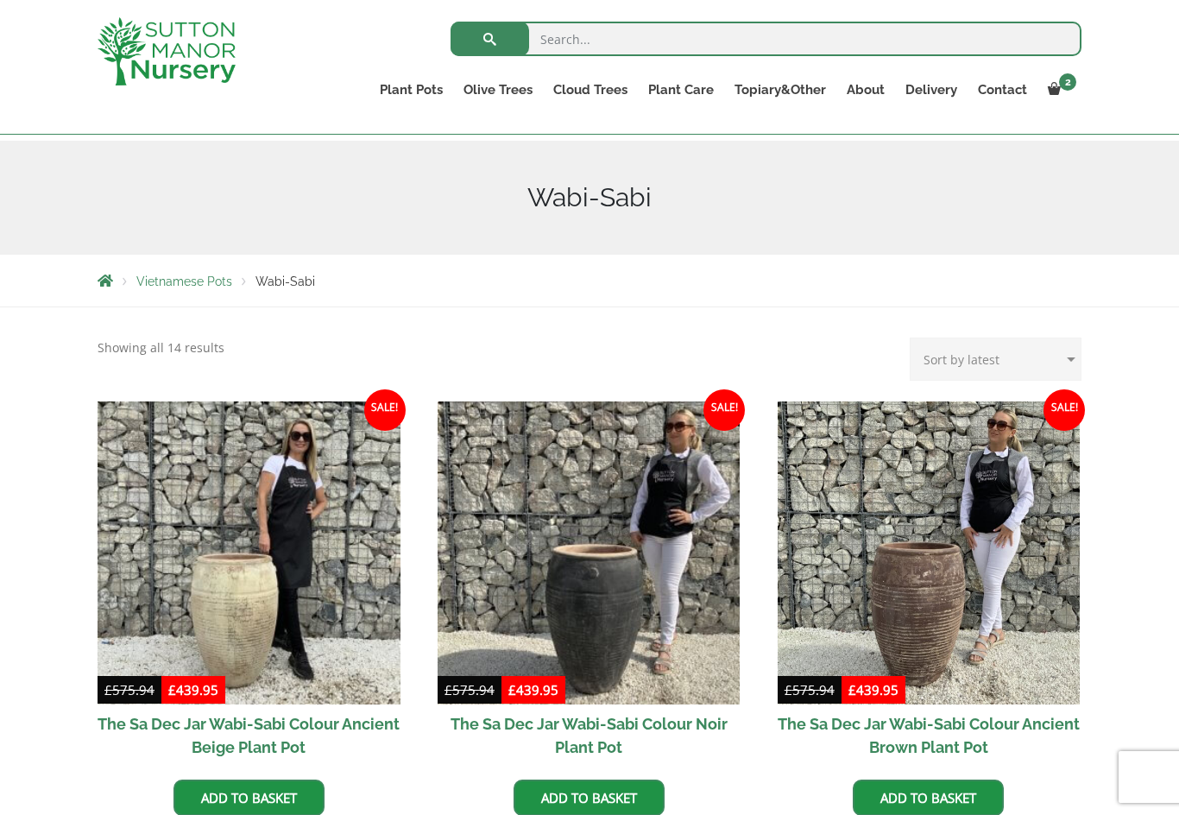
click at [0, 0] on link "The Old Stone Pots" at bounding box center [0, 0] width 0 height 0
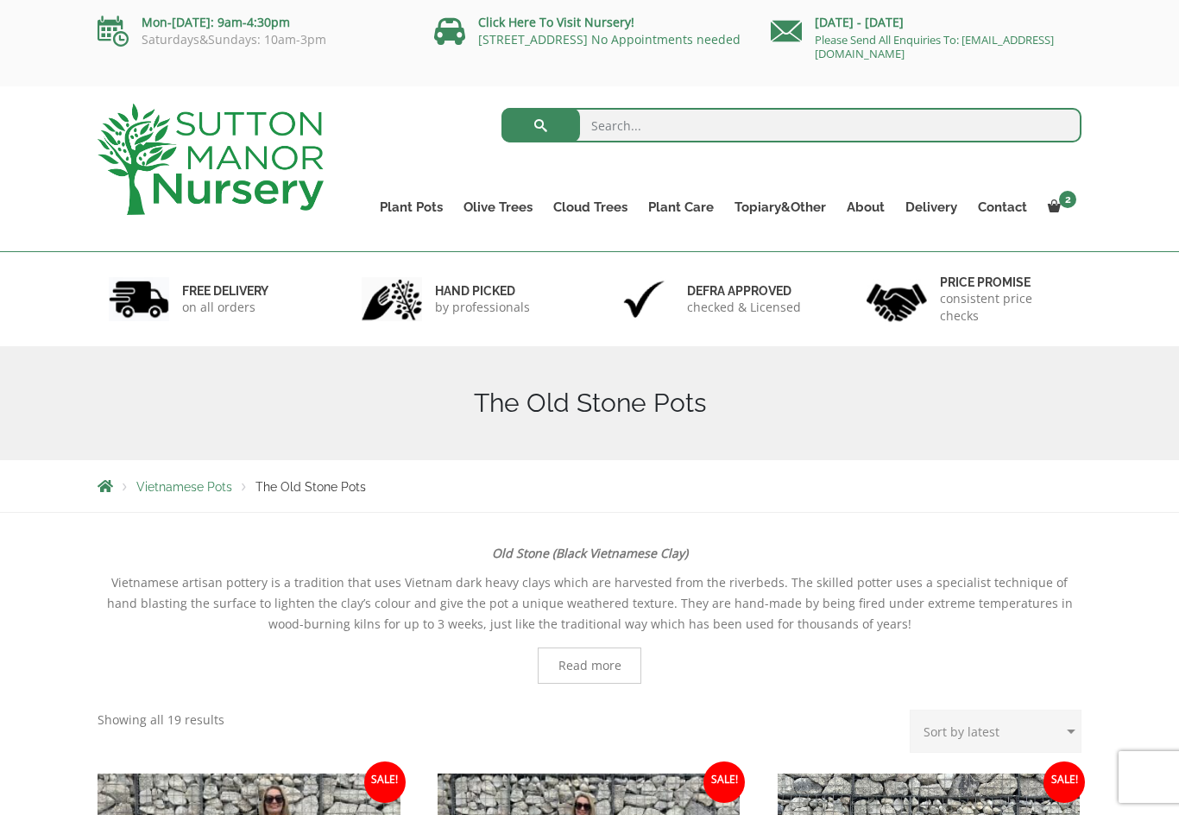
click at [0, 0] on link "The Olive Jar" at bounding box center [0, 0] width 0 height 0
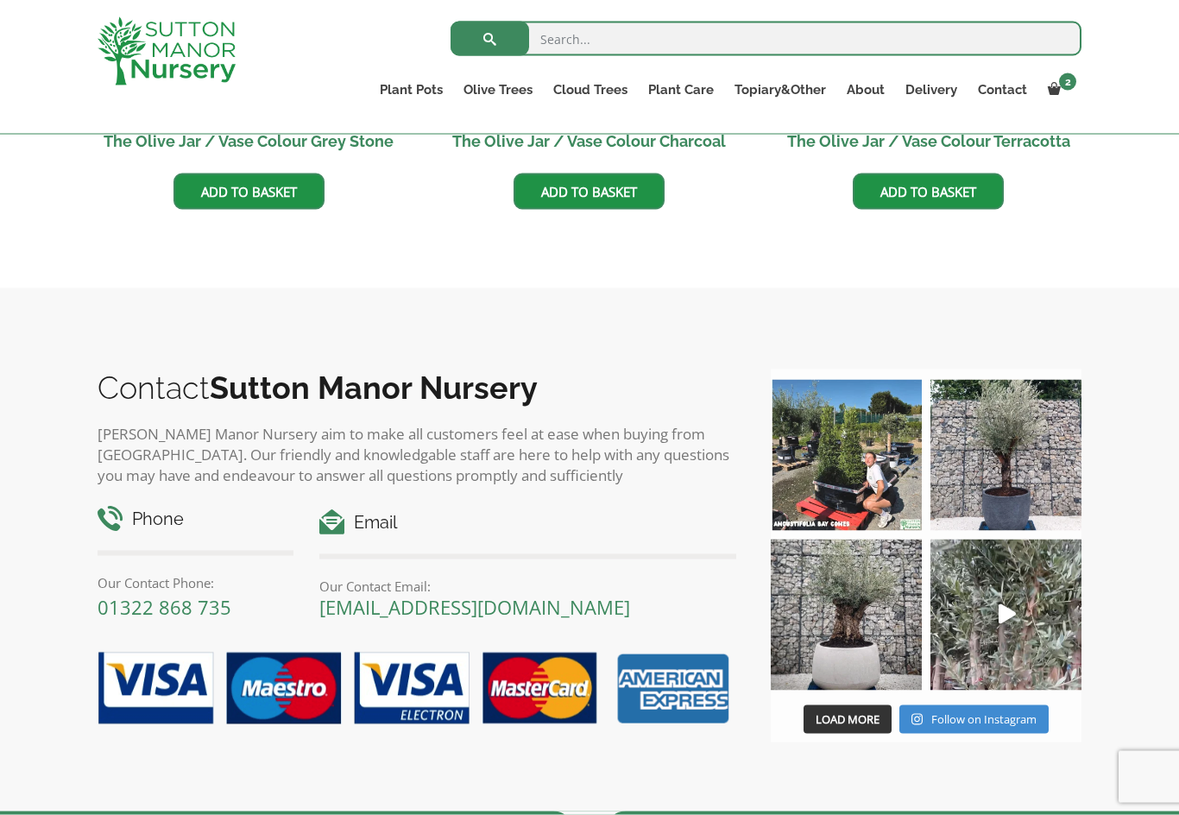
scroll to position [834, 0]
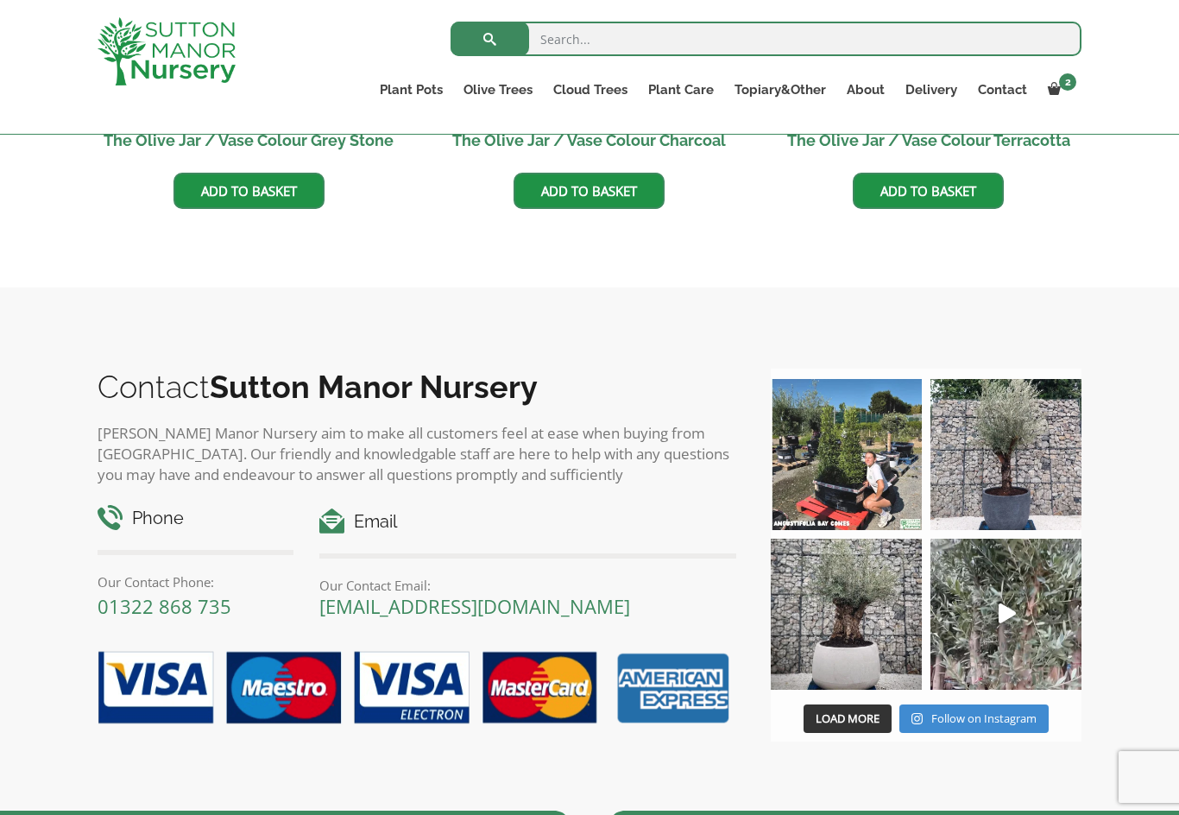
click at [822, 723] on span "Load More" at bounding box center [848, 718] width 64 height 16
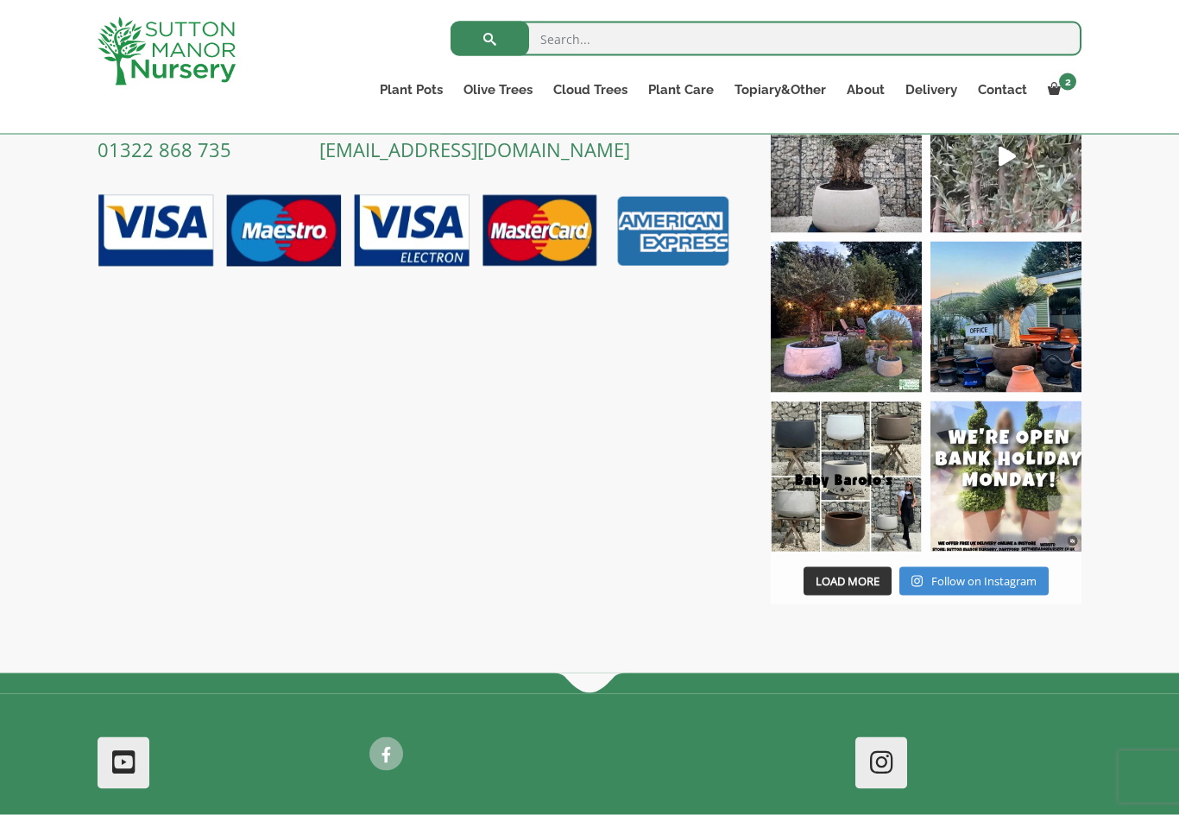
scroll to position [1291, 0]
click at [818, 589] on button "Load More" at bounding box center [847, 580] width 88 height 29
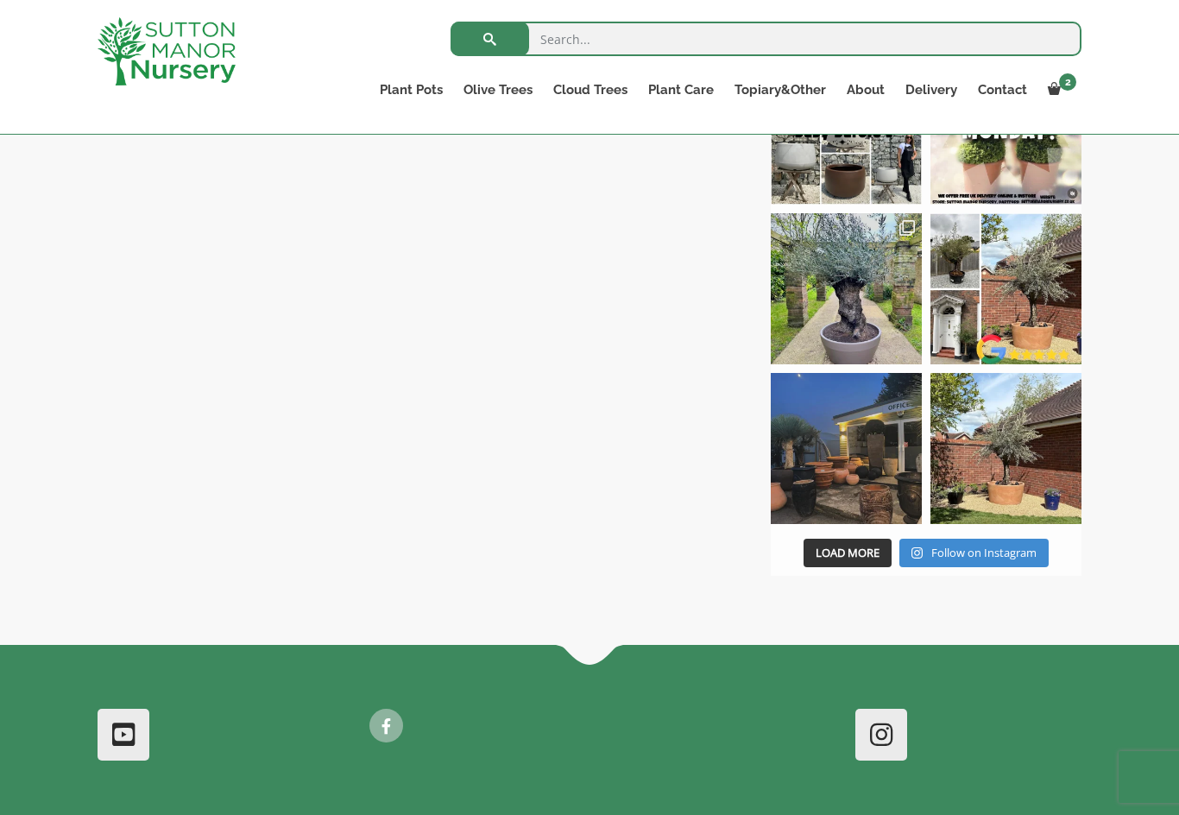
scroll to position [1658, 0]
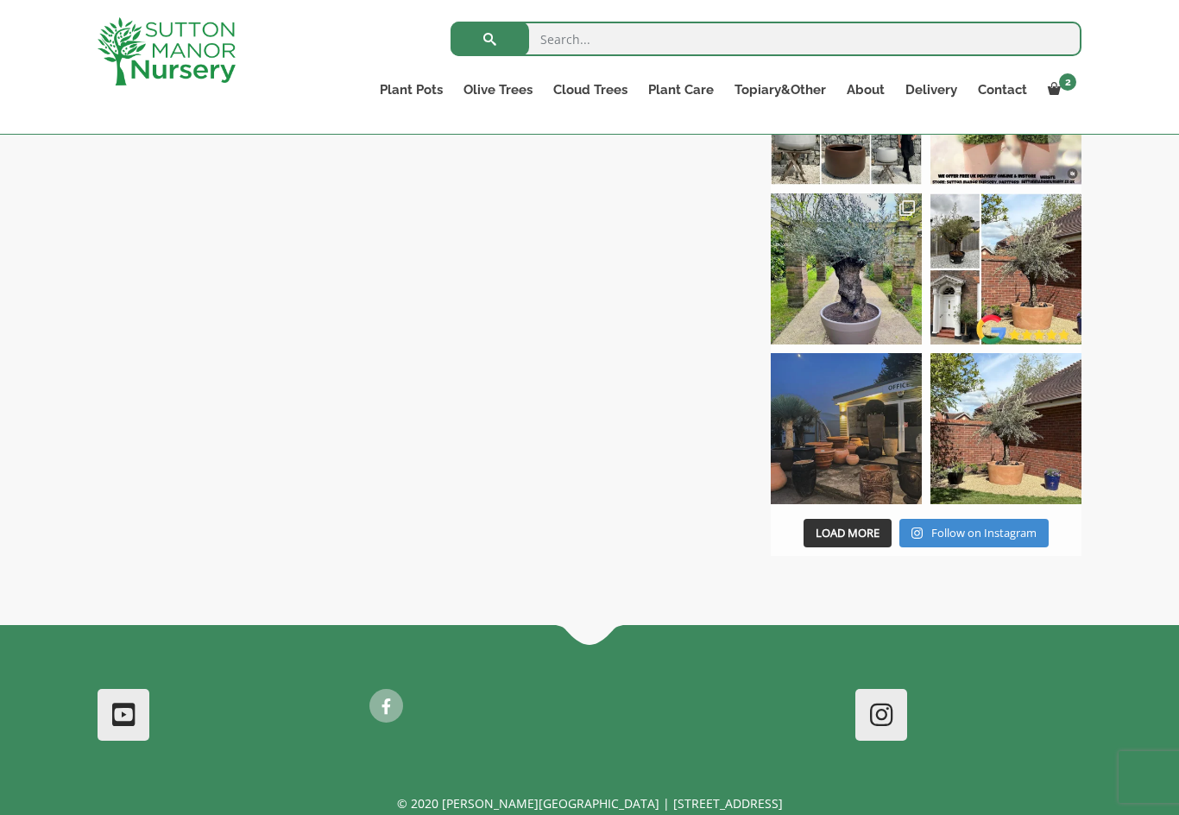
click at [828, 533] on span "Load More" at bounding box center [848, 533] width 64 height 16
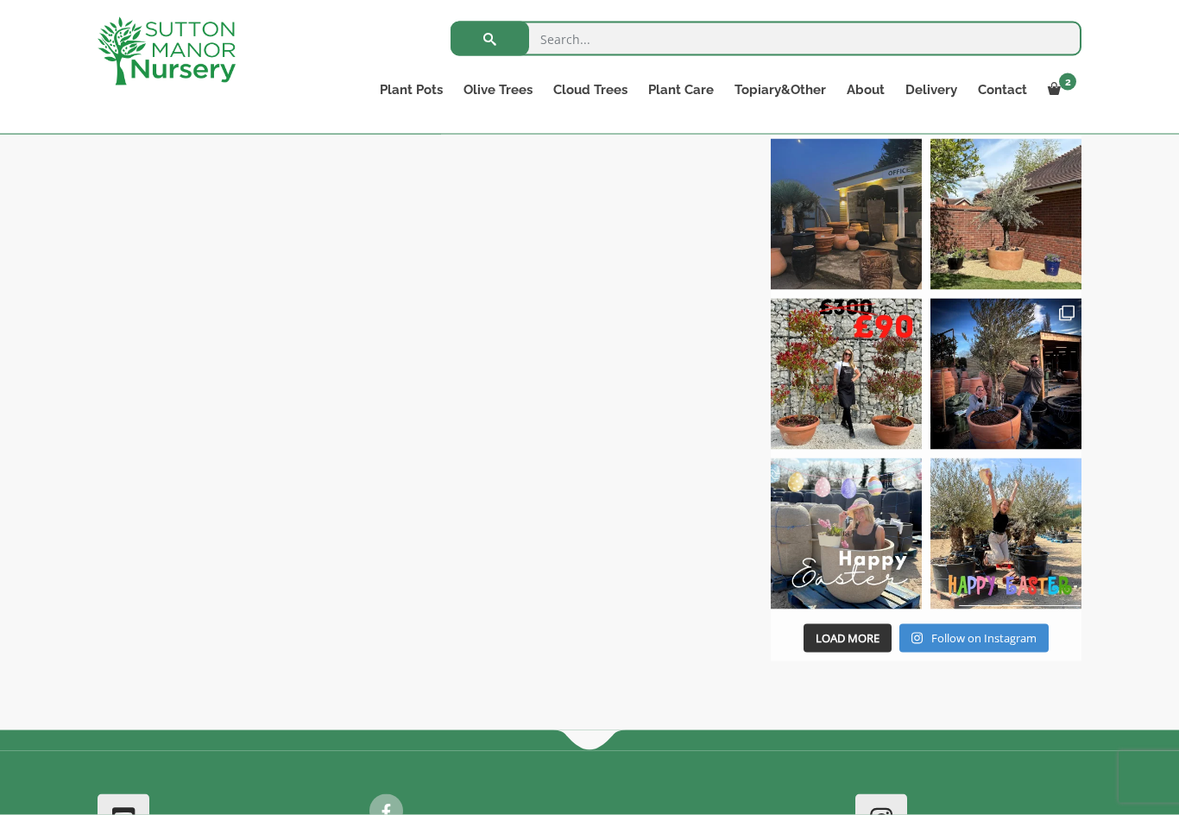
scroll to position [1873, 0]
click at [832, 626] on button "Load More" at bounding box center [847, 637] width 88 height 29
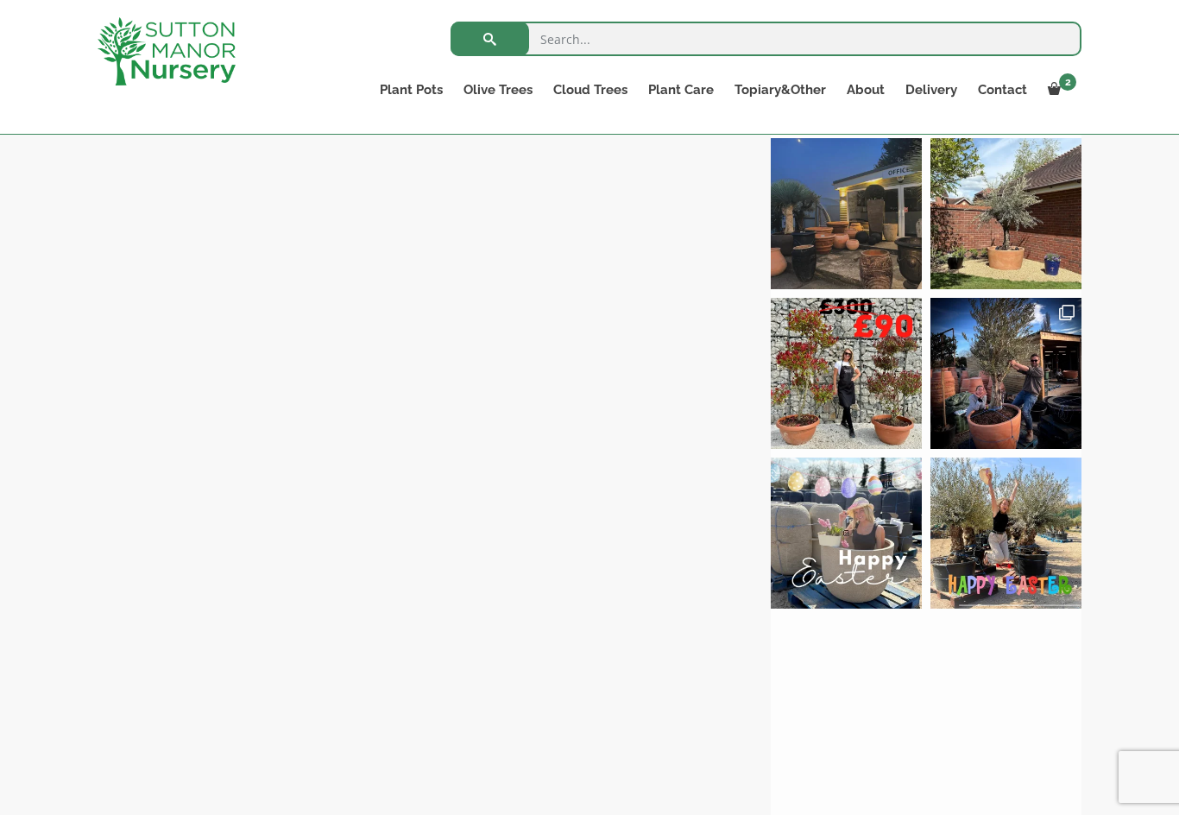
click at [842, 637] on img at bounding box center [846, 692] width 151 height 151
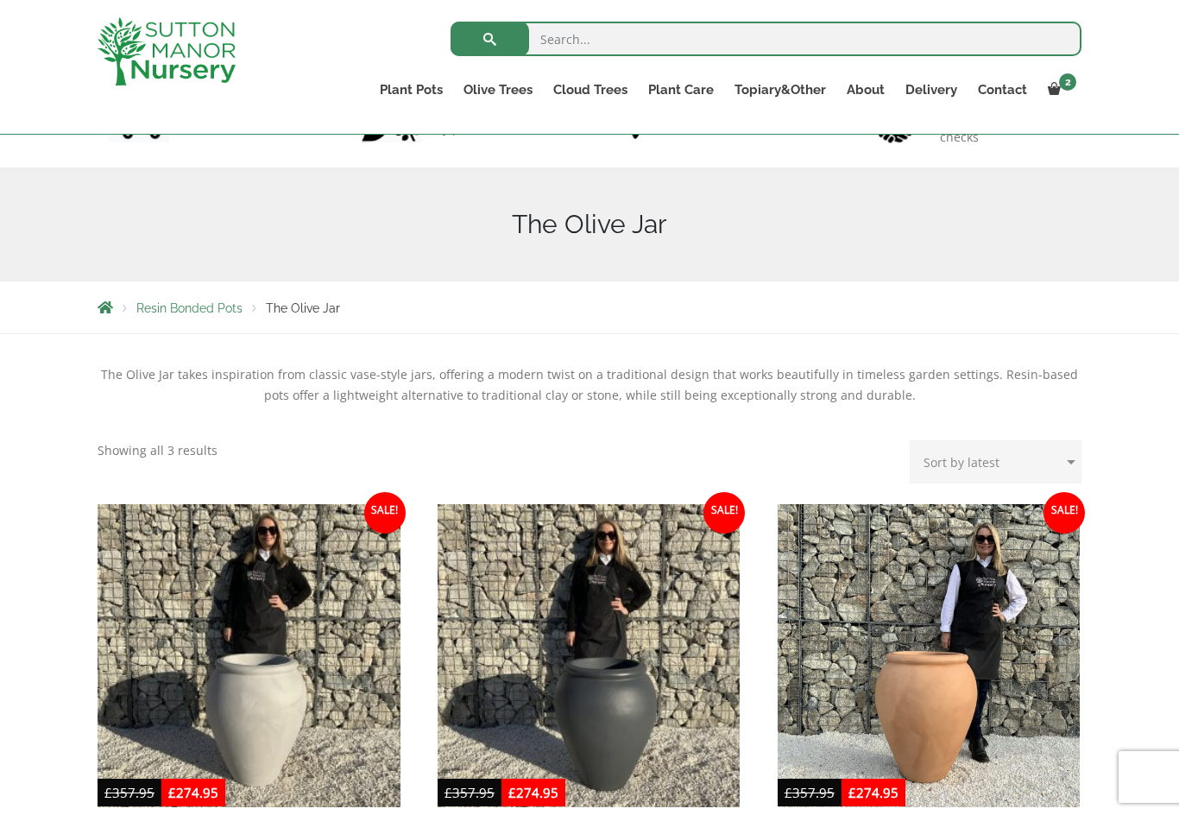
scroll to position [211, 0]
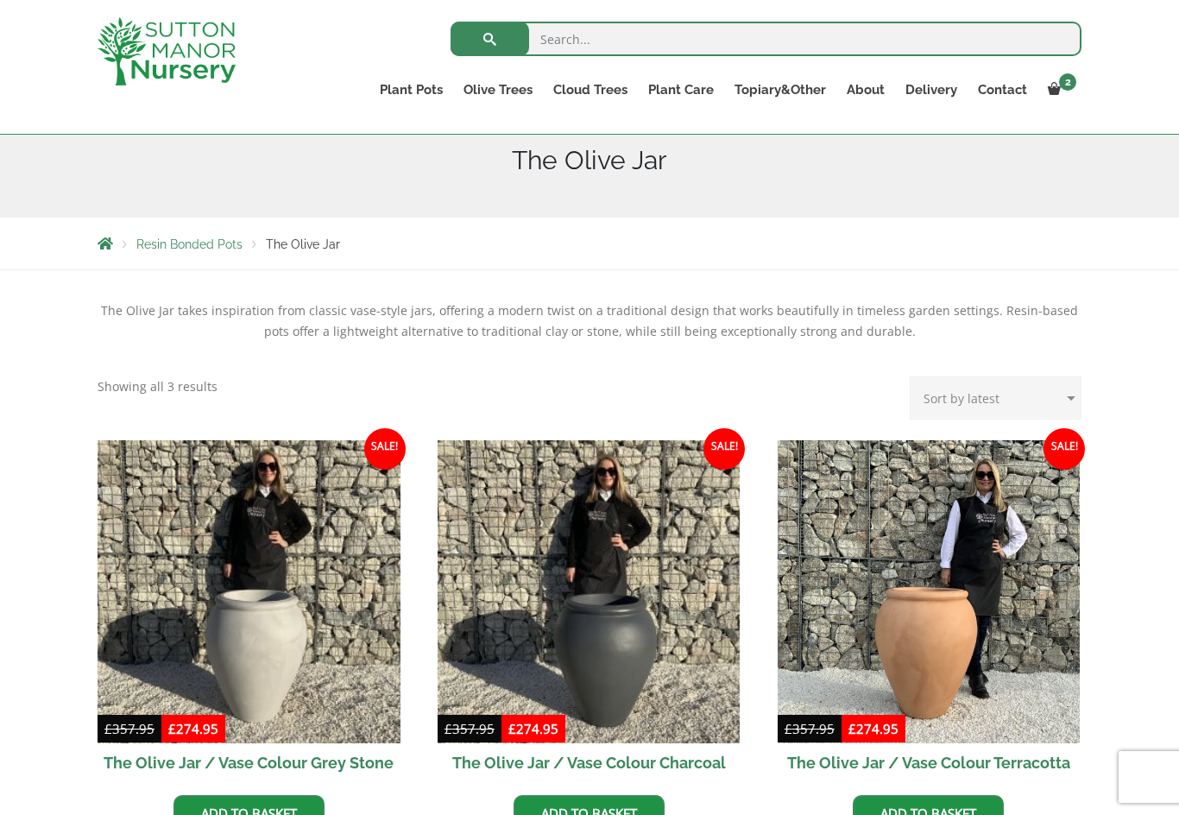
click at [0, 0] on link "The Mediterranean Pots" at bounding box center [0, 0] width 0 height 0
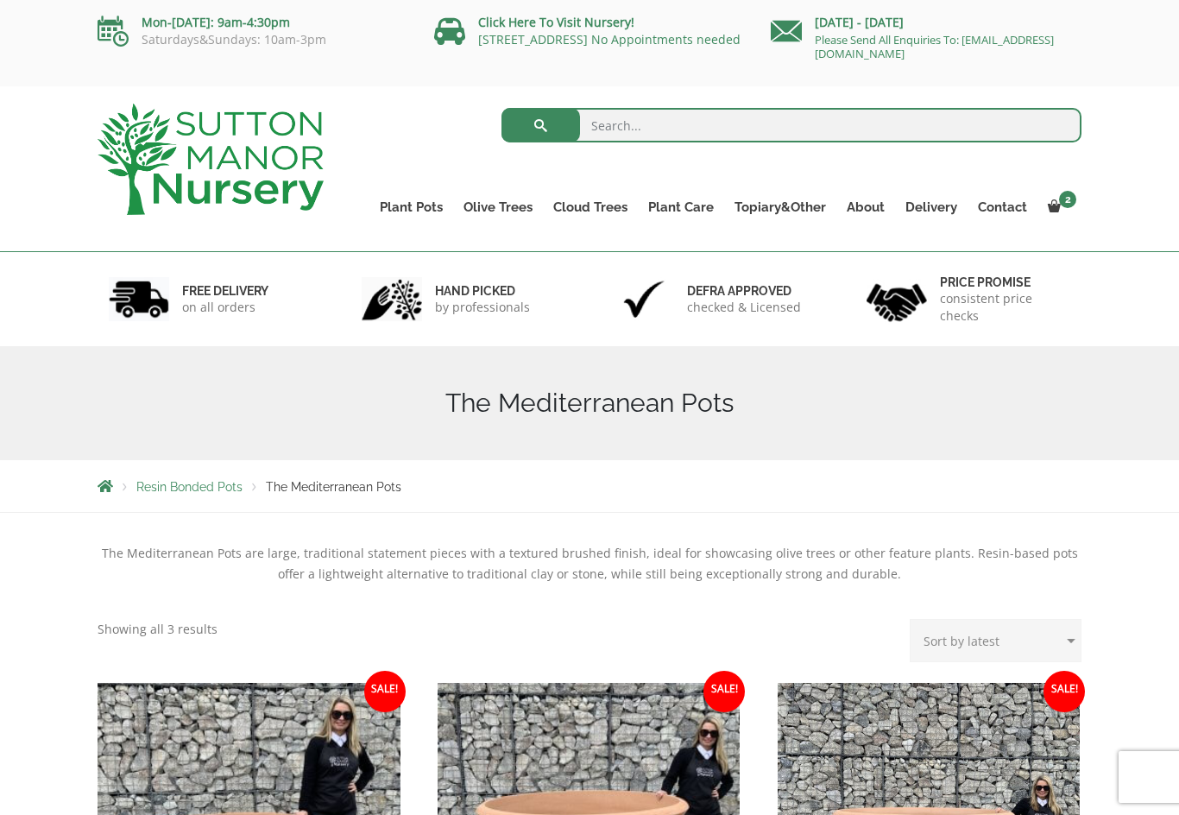
click at [0, 0] on link "Cylinders Traditionals" at bounding box center [0, 0] width 0 height 0
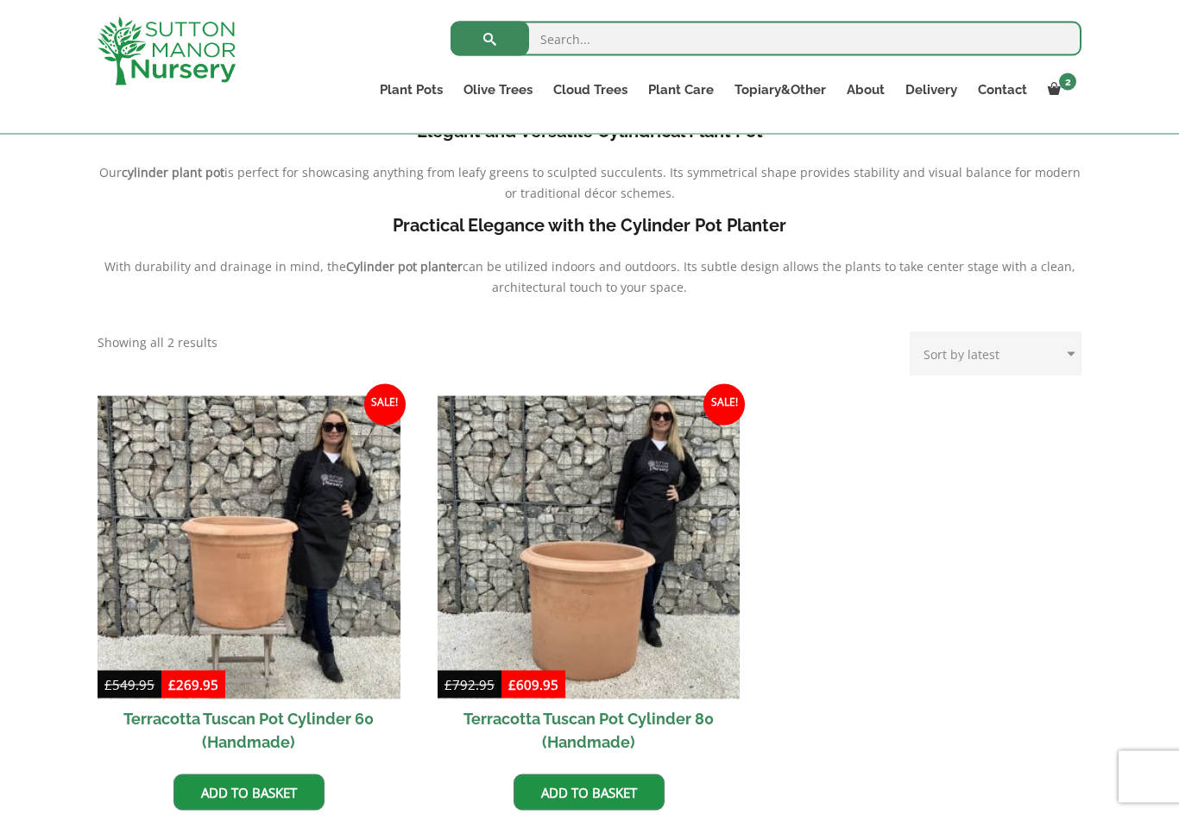
scroll to position [520, 0]
click at [0, 0] on link "Rolled Rim Classico" at bounding box center [0, 0] width 0 height 0
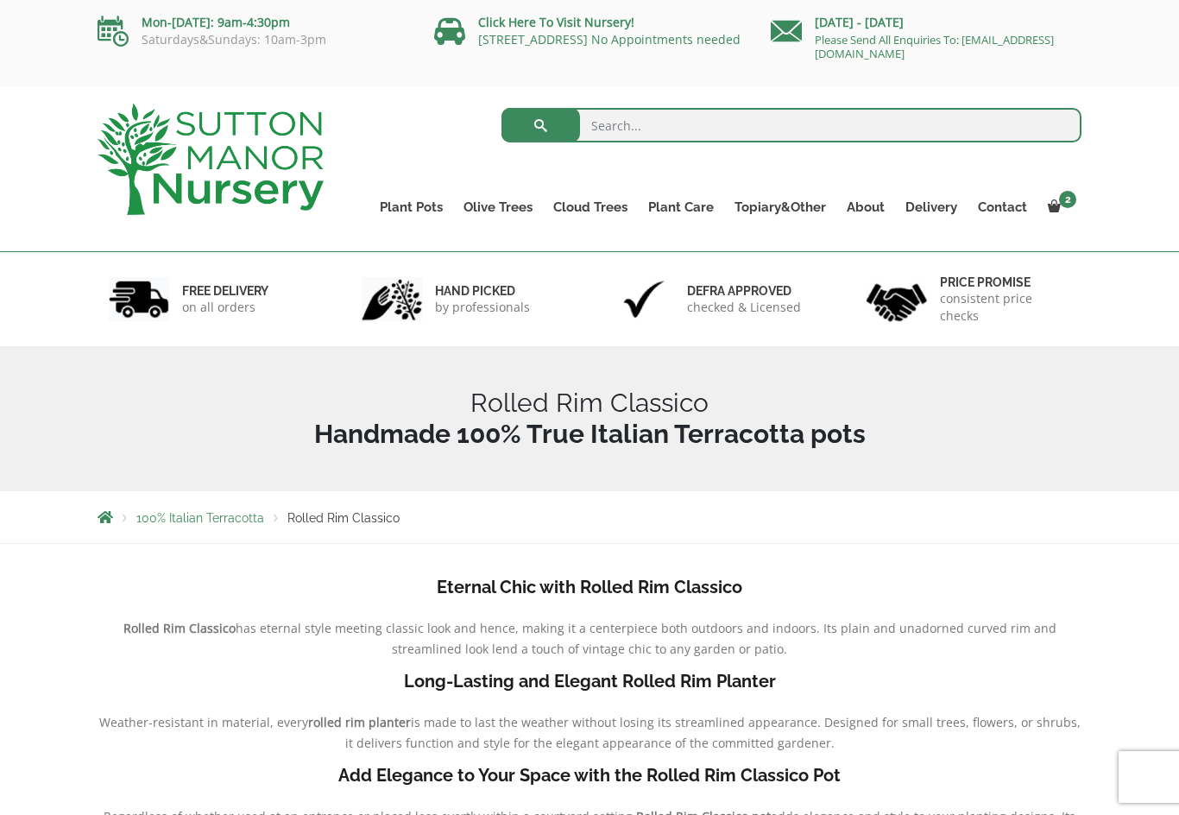
click at [0, 0] on link "Fibre Clay Pots" at bounding box center [0, 0] width 0 height 0
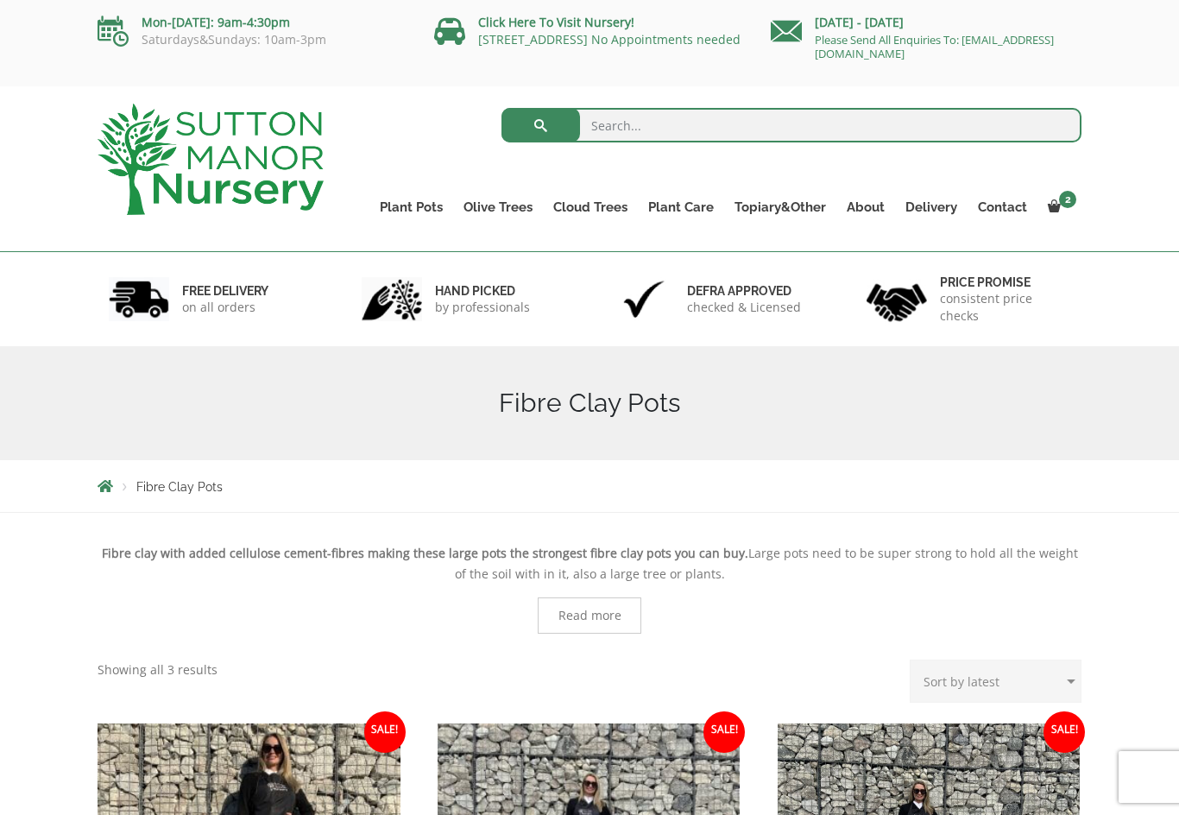
click at [0, 0] on link "Wabi-Sabi" at bounding box center [0, 0] width 0 height 0
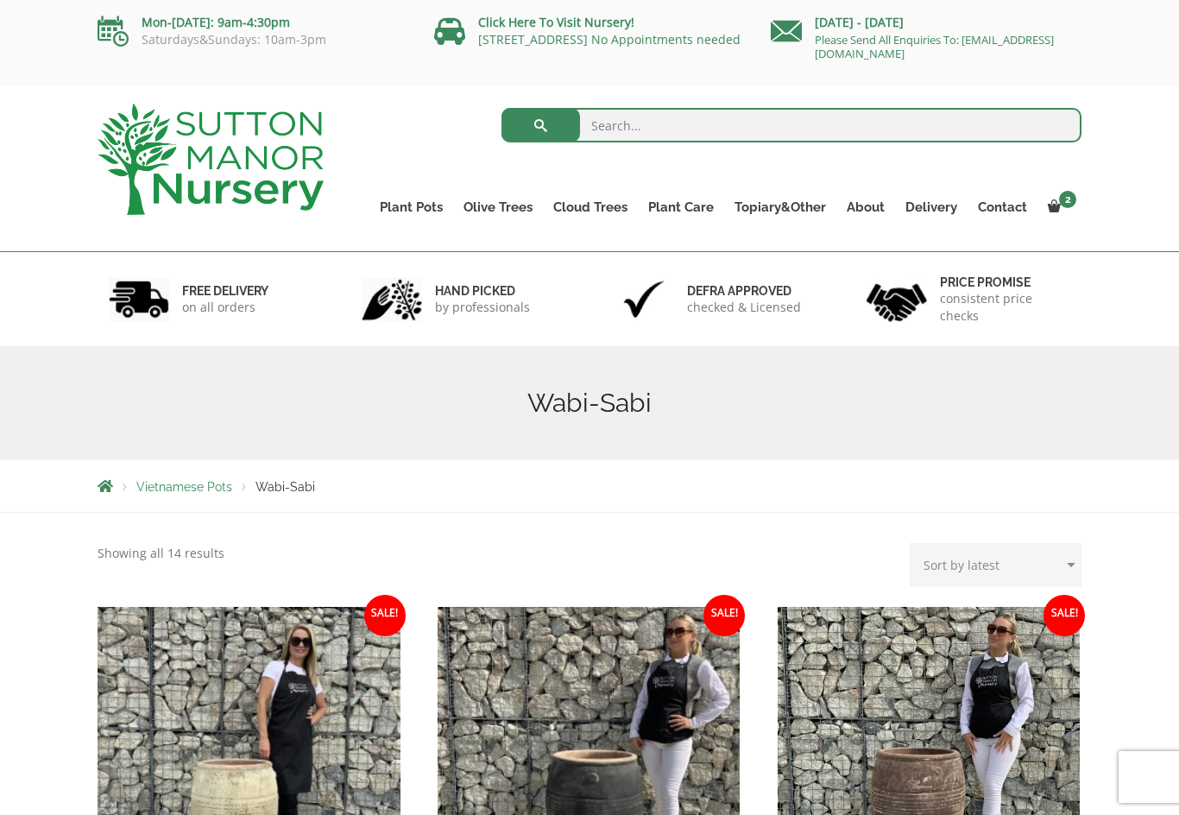
click at [0, 0] on link "Vietnamese Terracotta" at bounding box center [0, 0] width 0 height 0
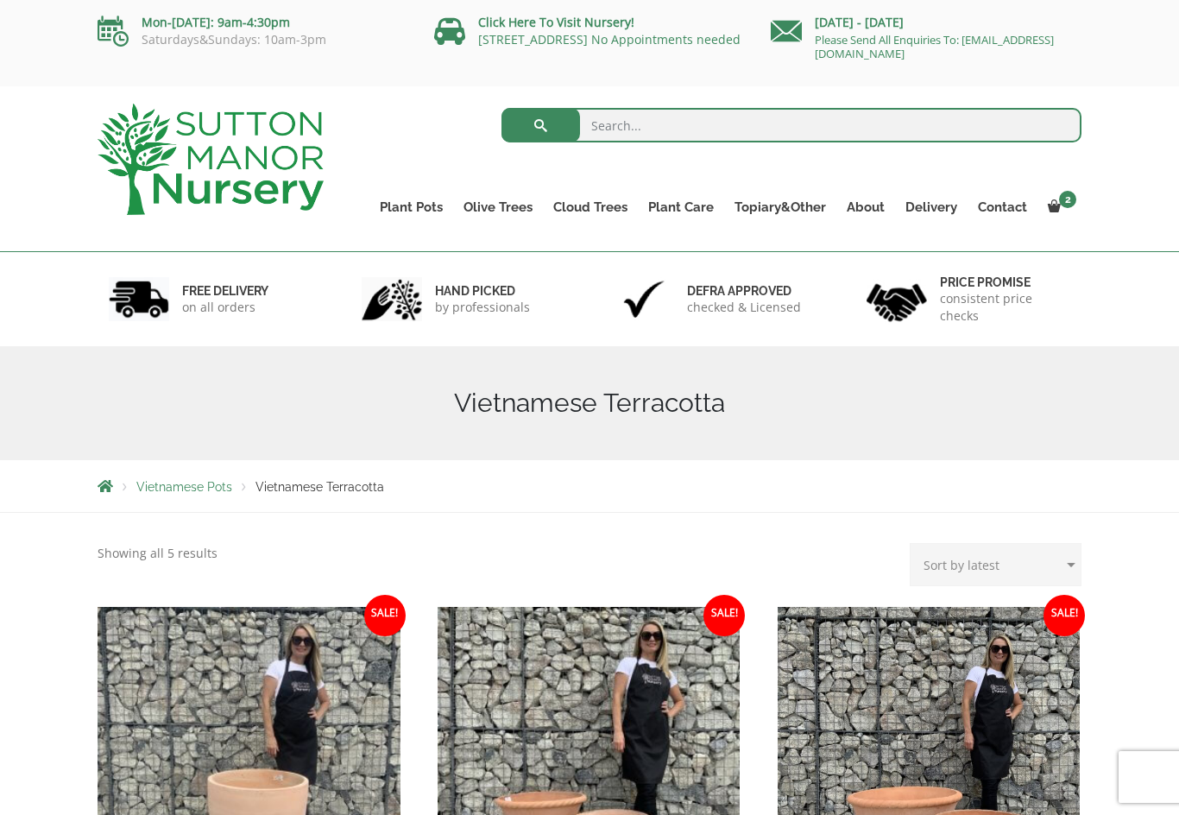
click at [0, 0] on link "Vietnamese Terracotta" at bounding box center [0, 0] width 0 height 0
click at [0, 0] on link "Vietnamese Pots" at bounding box center [0, 0] width 0 height 0
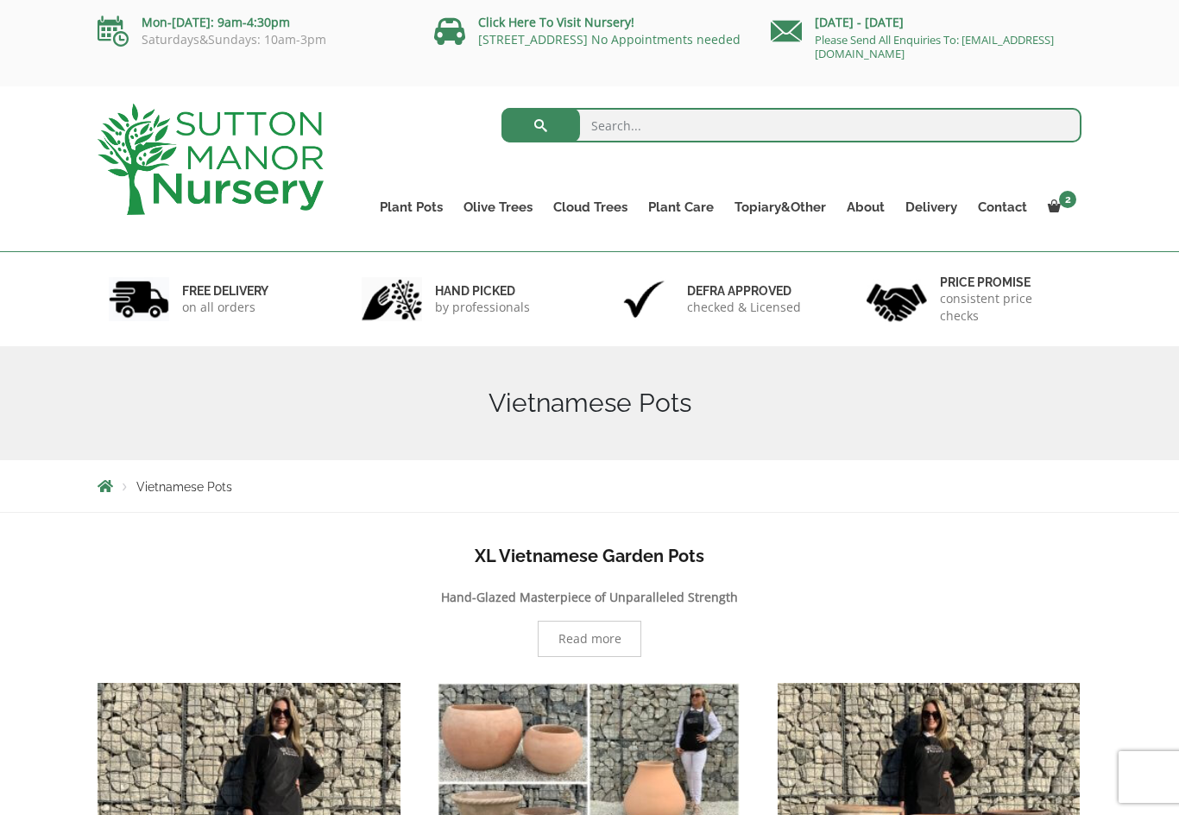
click at [0, 0] on link "The Iron Stone Pots" at bounding box center [0, 0] width 0 height 0
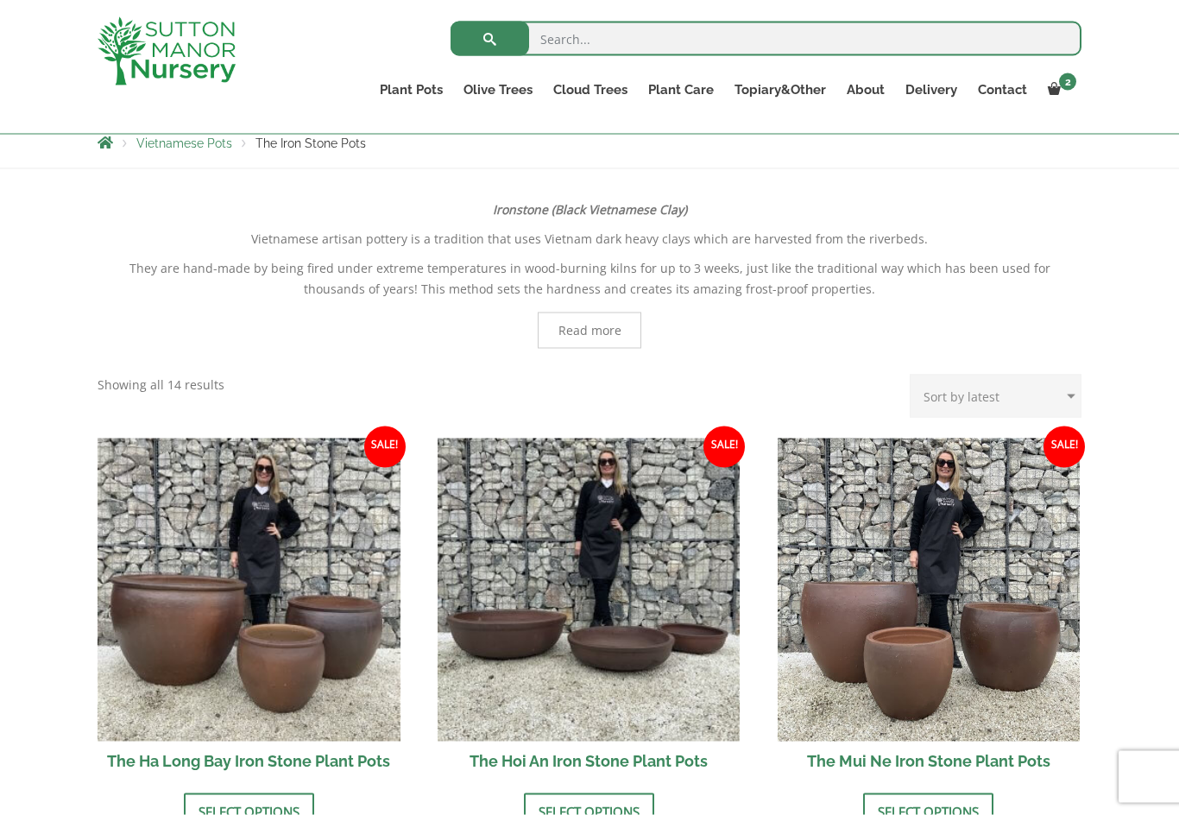
scroll to position [313, 0]
click at [602, 318] on span "Read more" at bounding box center [590, 330] width 104 height 36
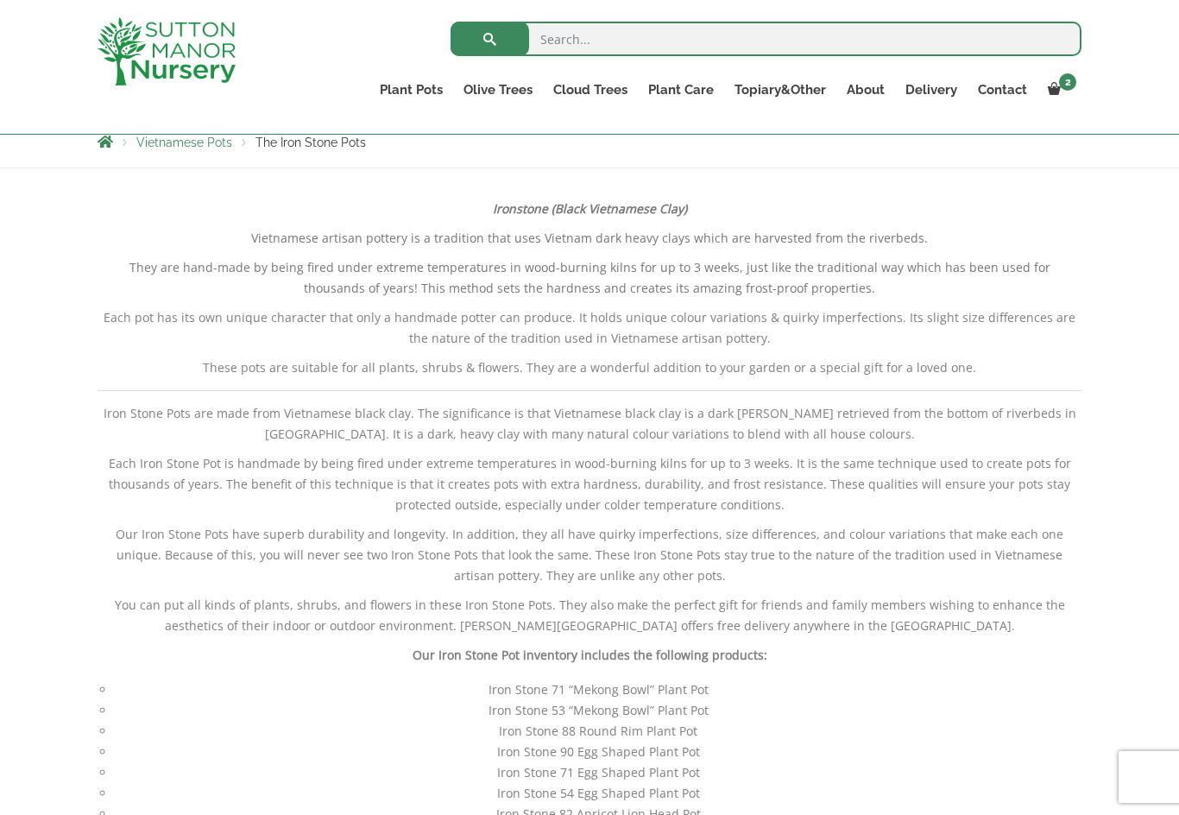
click at [281, 60] on div at bounding box center [186, 51] width 202 height 103
click at [0, 0] on link "Checkout" at bounding box center [0, 0] width 0 height 0
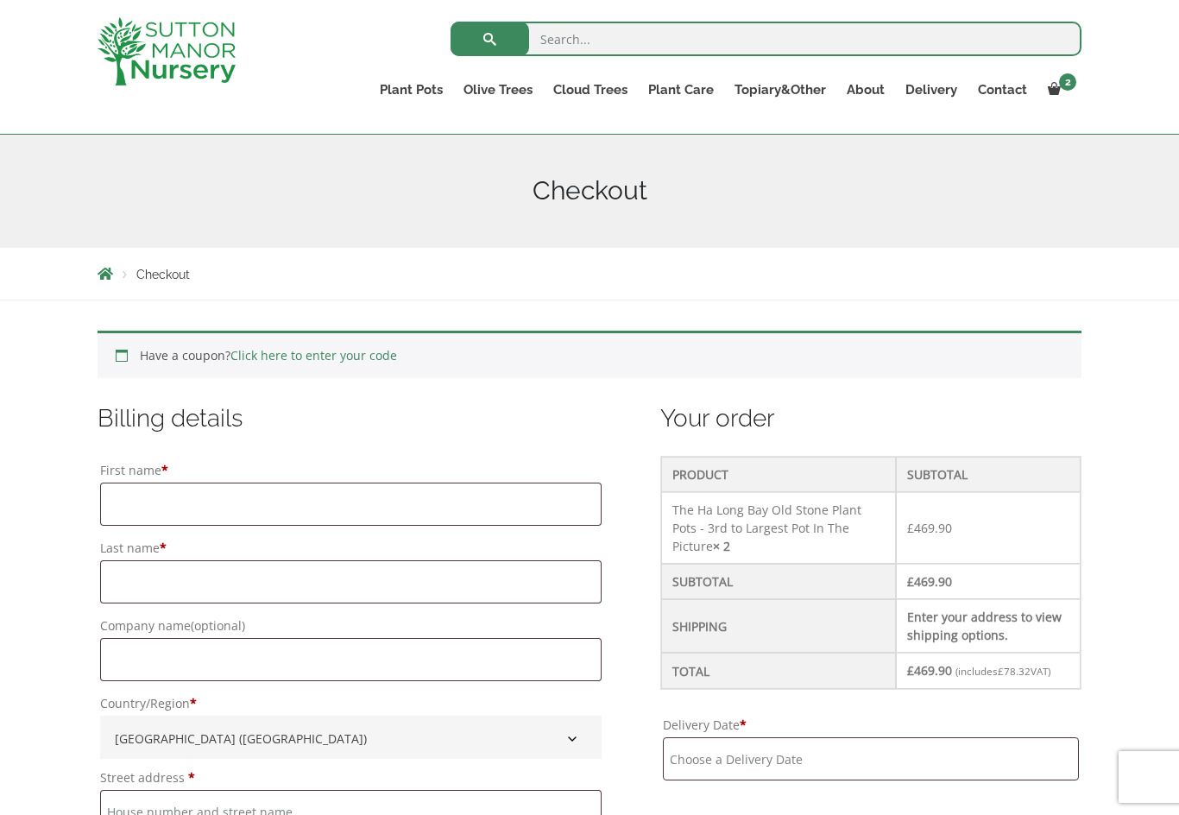
scroll to position [182, 0]
click at [138, 502] on input "First name *" at bounding box center [350, 503] width 501 height 43
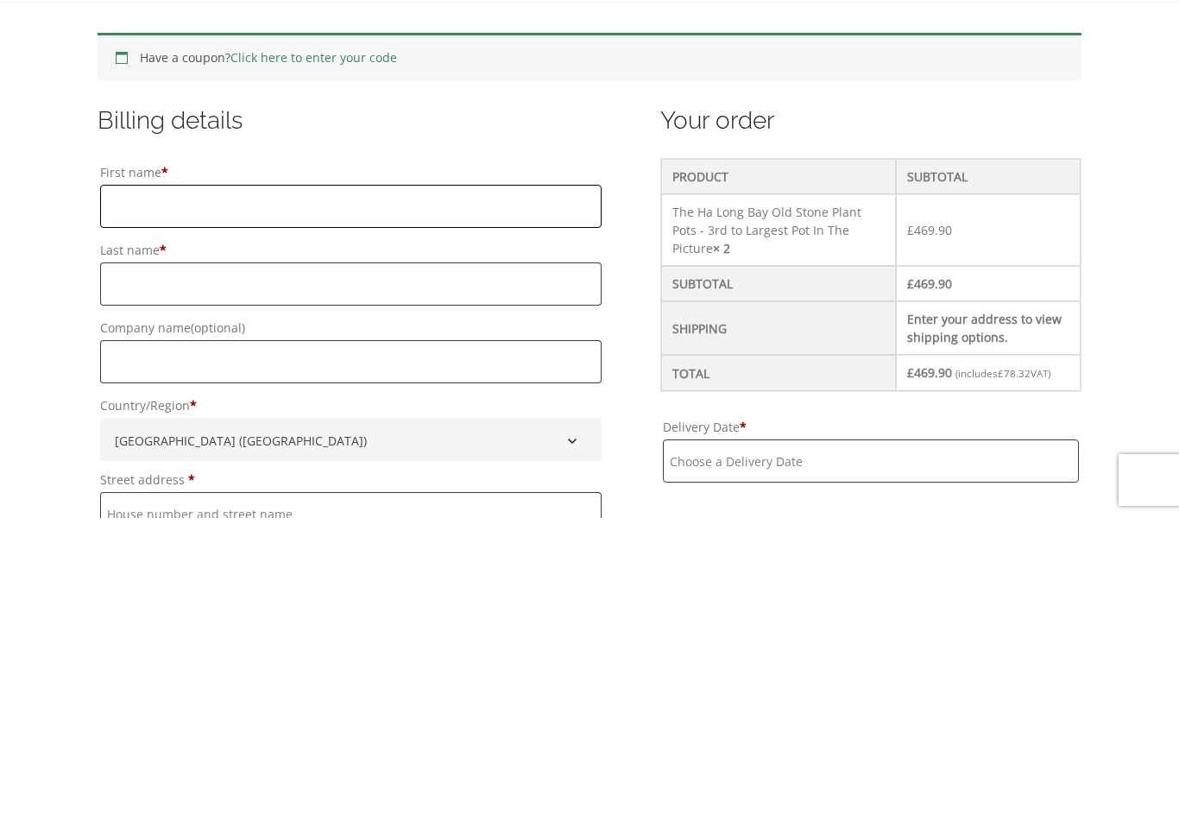
type input "Claire"
type input "Fitzpatrick"
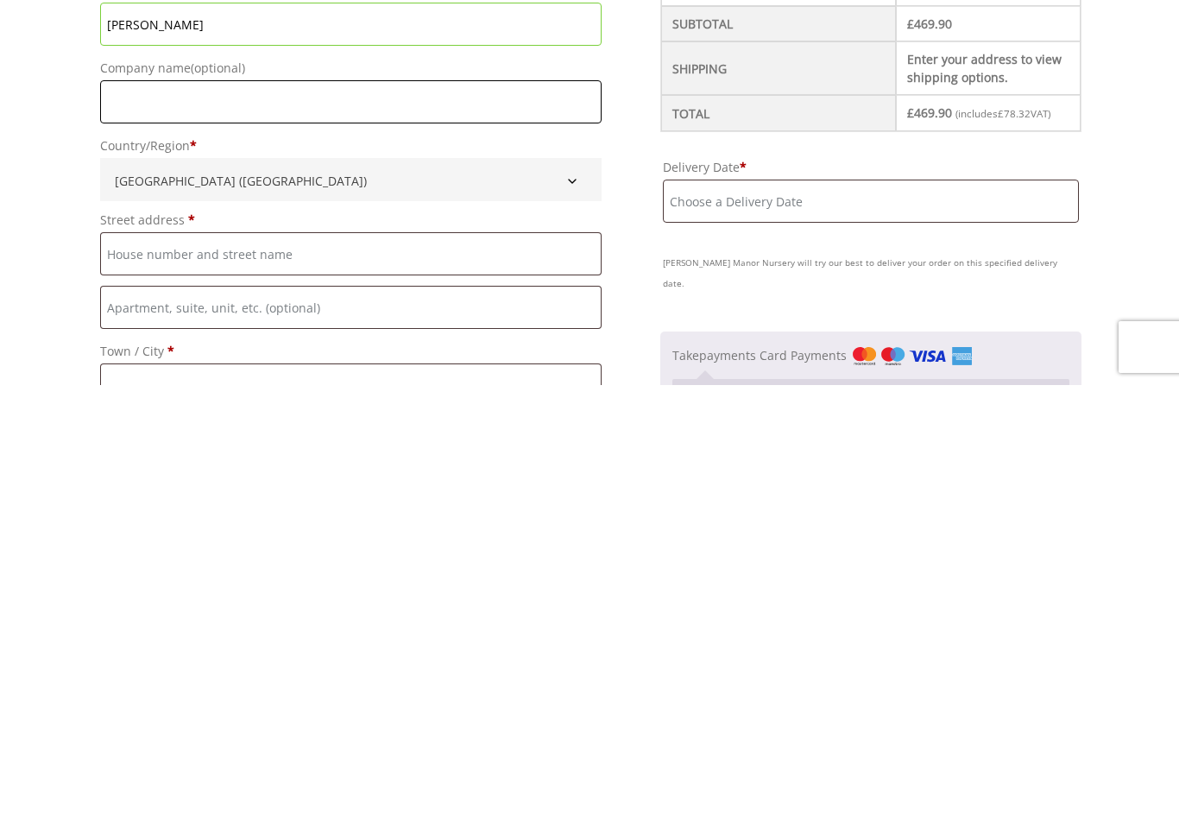
scroll to position [318, 0]
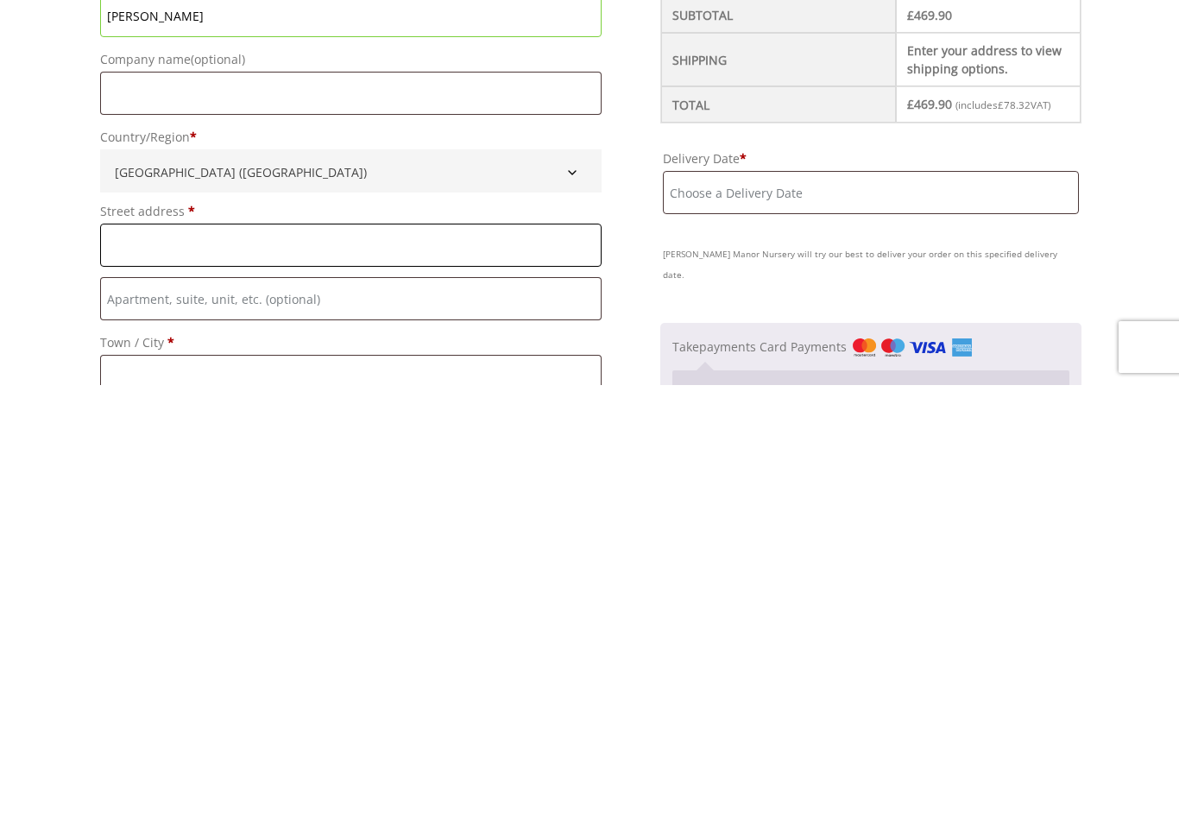
click at [134, 653] on input "Street address *" at bounding box center [350, 674] width 501 height 43
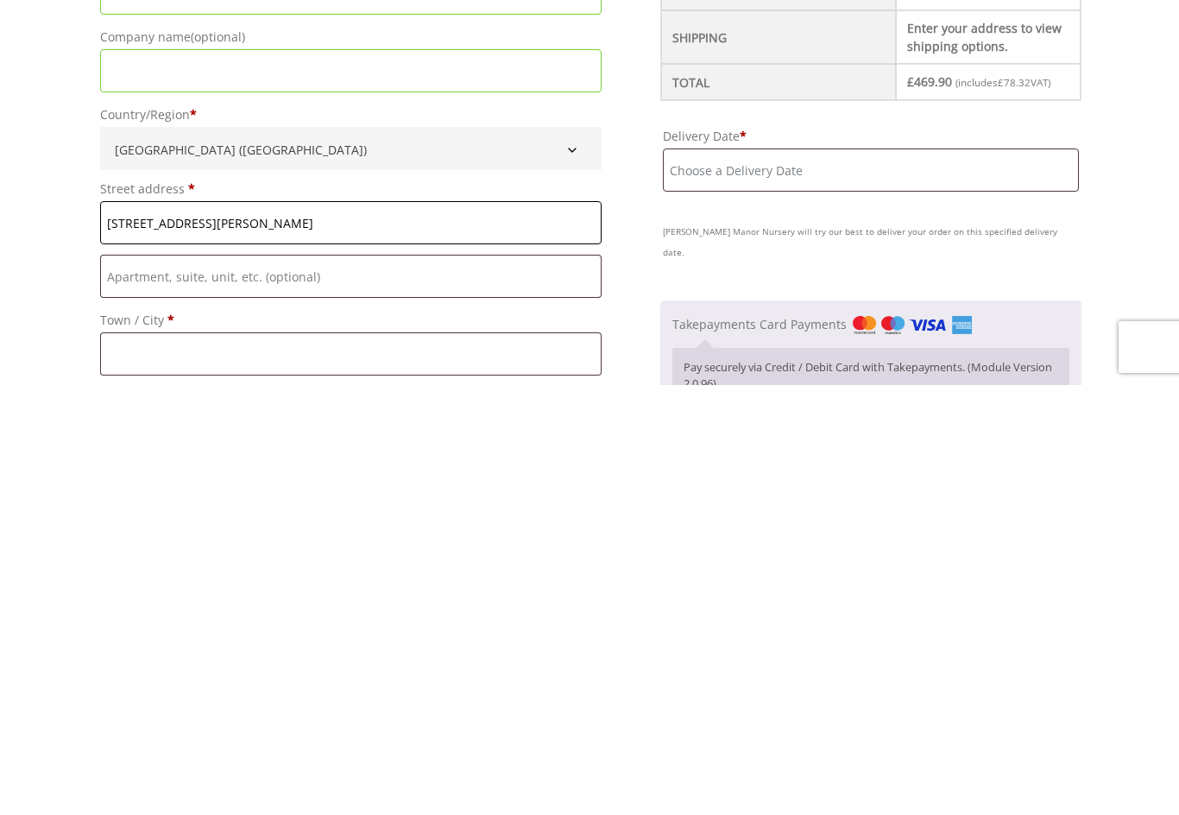
scroll to position [392, 0]
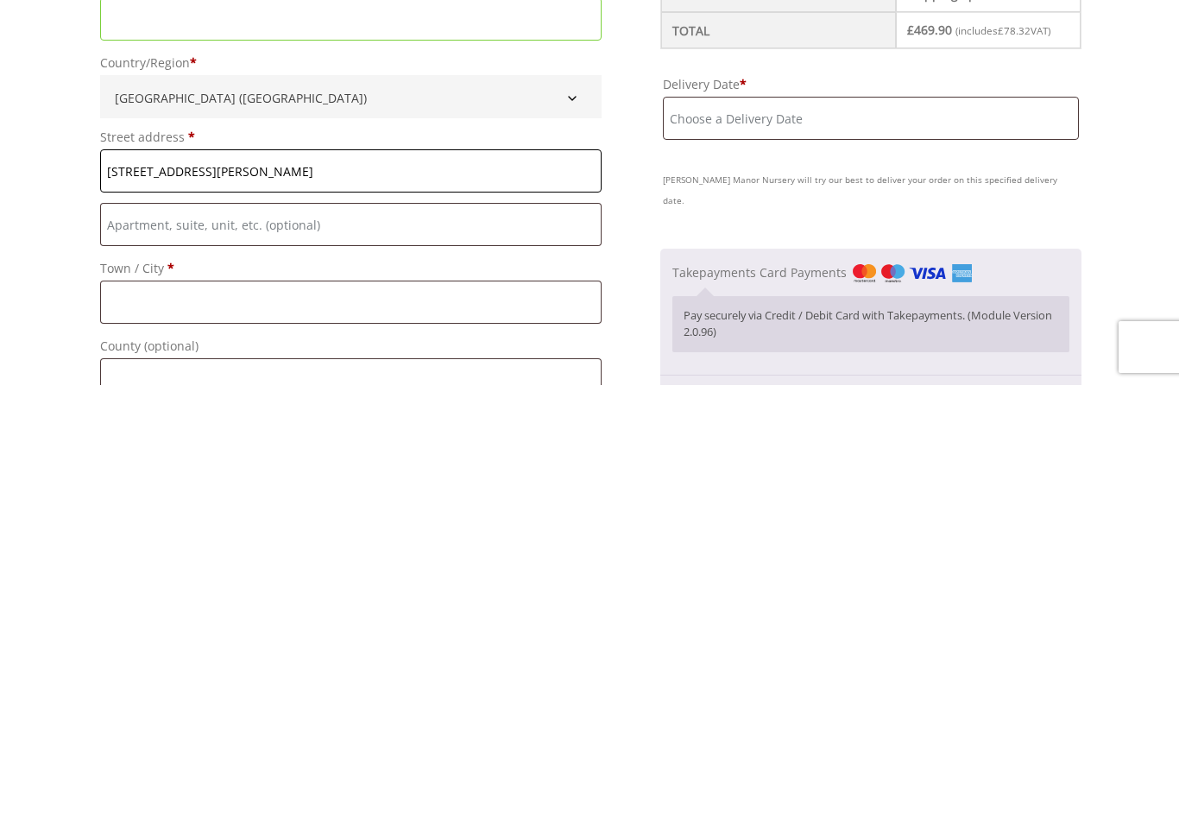
type input "[STREET_ADDRESS][PERSON_NAME]"
click at [133, 710] on input "Town / City *" at bounding box center [350, 731] width 501 height 43
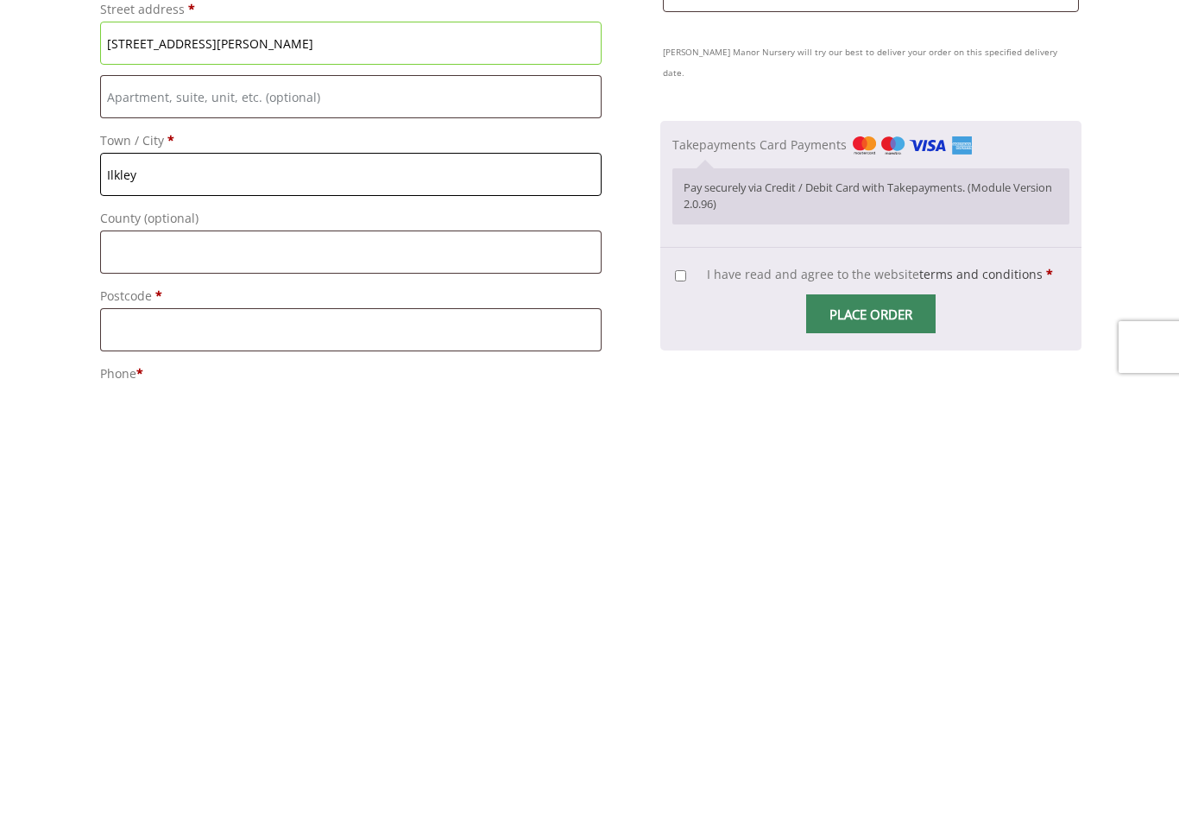
scroll to position [520, 0]
type input "Ilkley"
click at [136, 659] on input "County (optional)" at bounding box center [350, 680] width 501 height 43
type input "[GEOGRAPHIC_DATA]"
click at [135, 737] on input "Postcode *" at bounding box center [350, 758] width 501 height 43
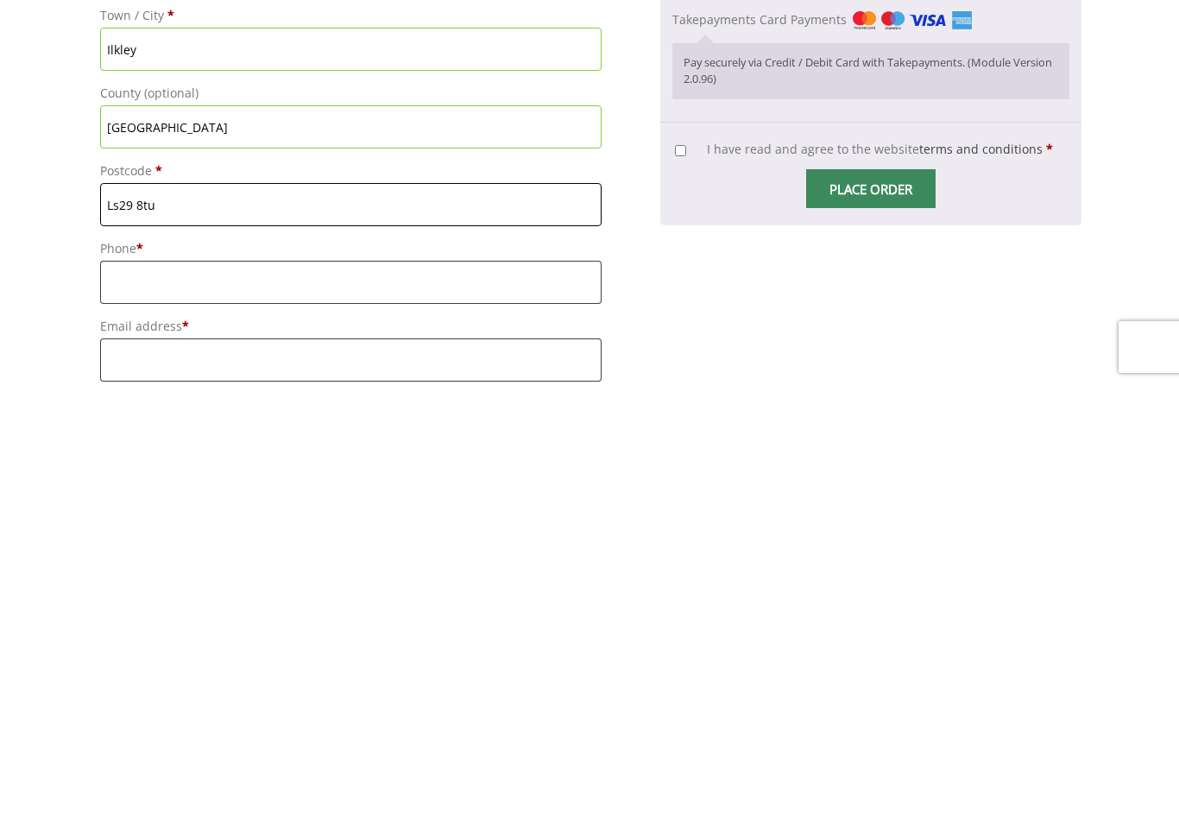
scroll to position [649, 0]
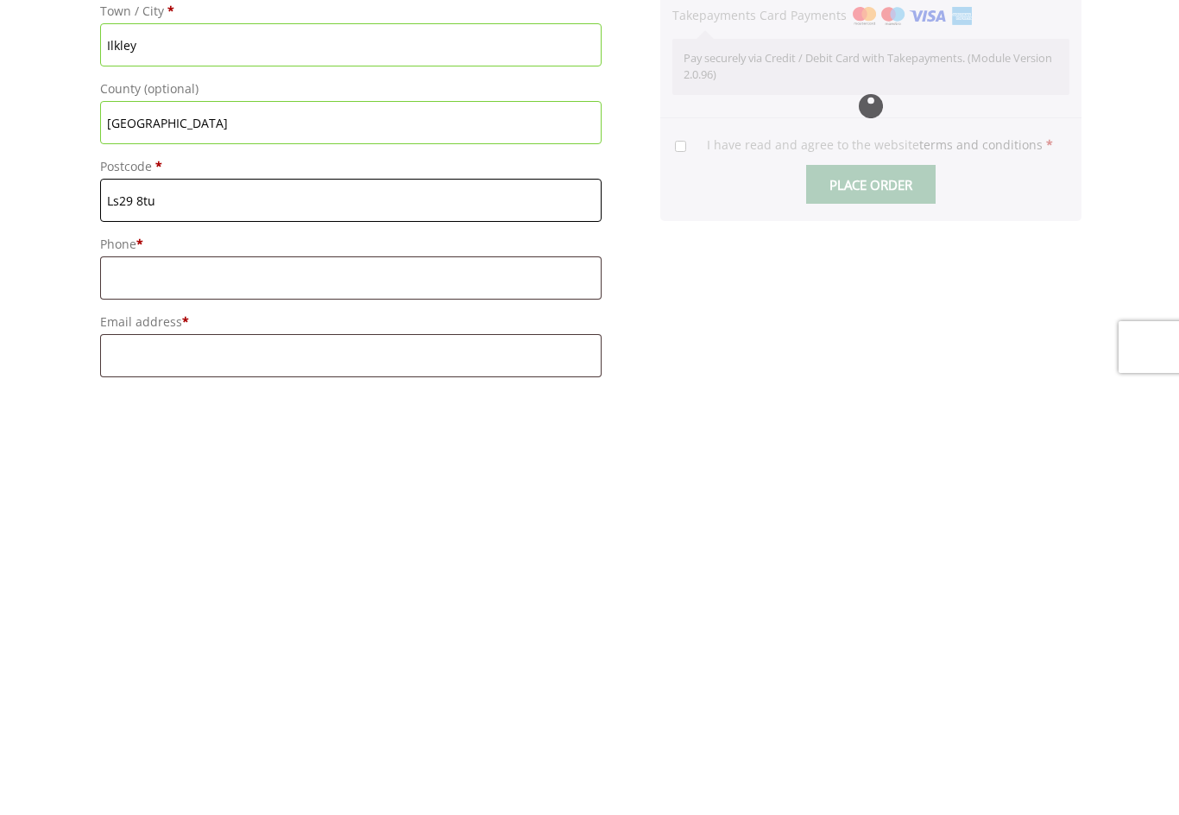
type input "Ls29 8tu"
click at [138, 686] on input "Phone *" at bounding box center [350, 707] width 501 height 43
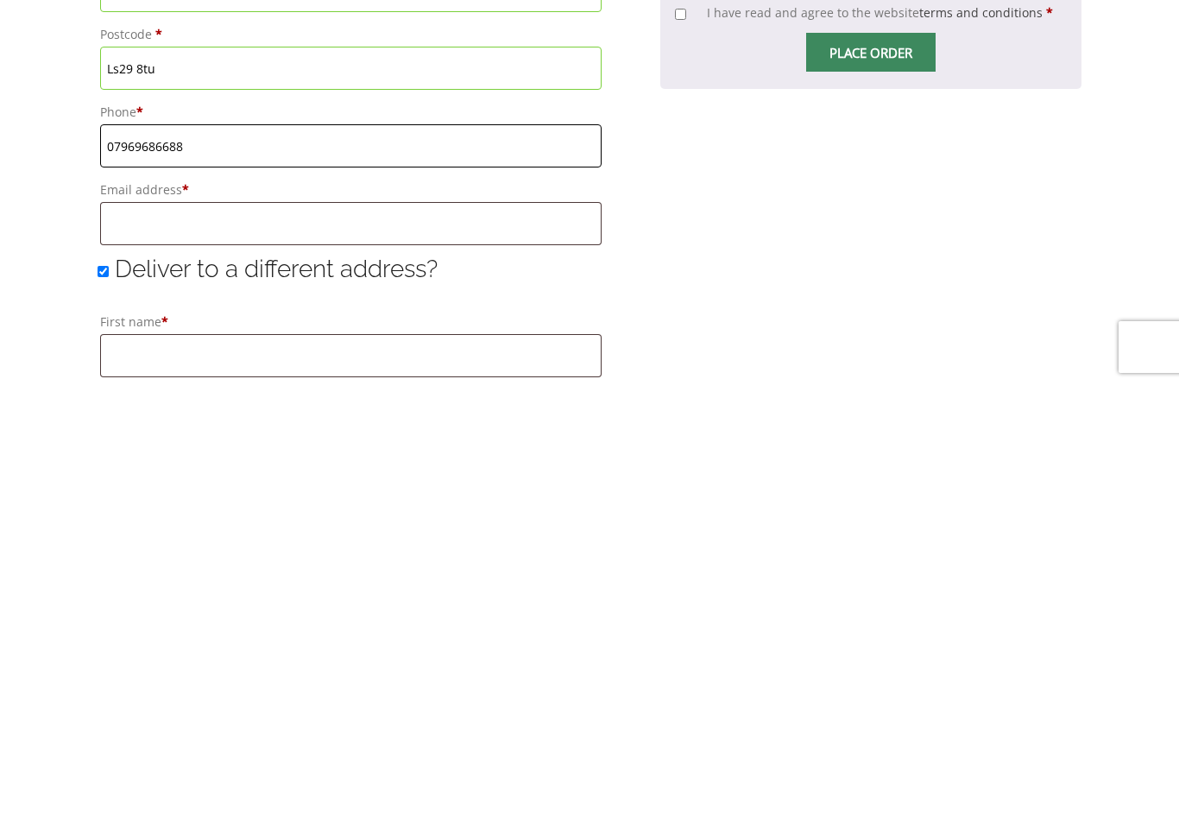
scroll to position [782, 0]
type input "07969686688"
click at [140, 631] on input "Email address *" at bounding box center [350, 652] width 501 height 43
type input "[EMAIL_ADDRESS][DOMAIN_NAME]"
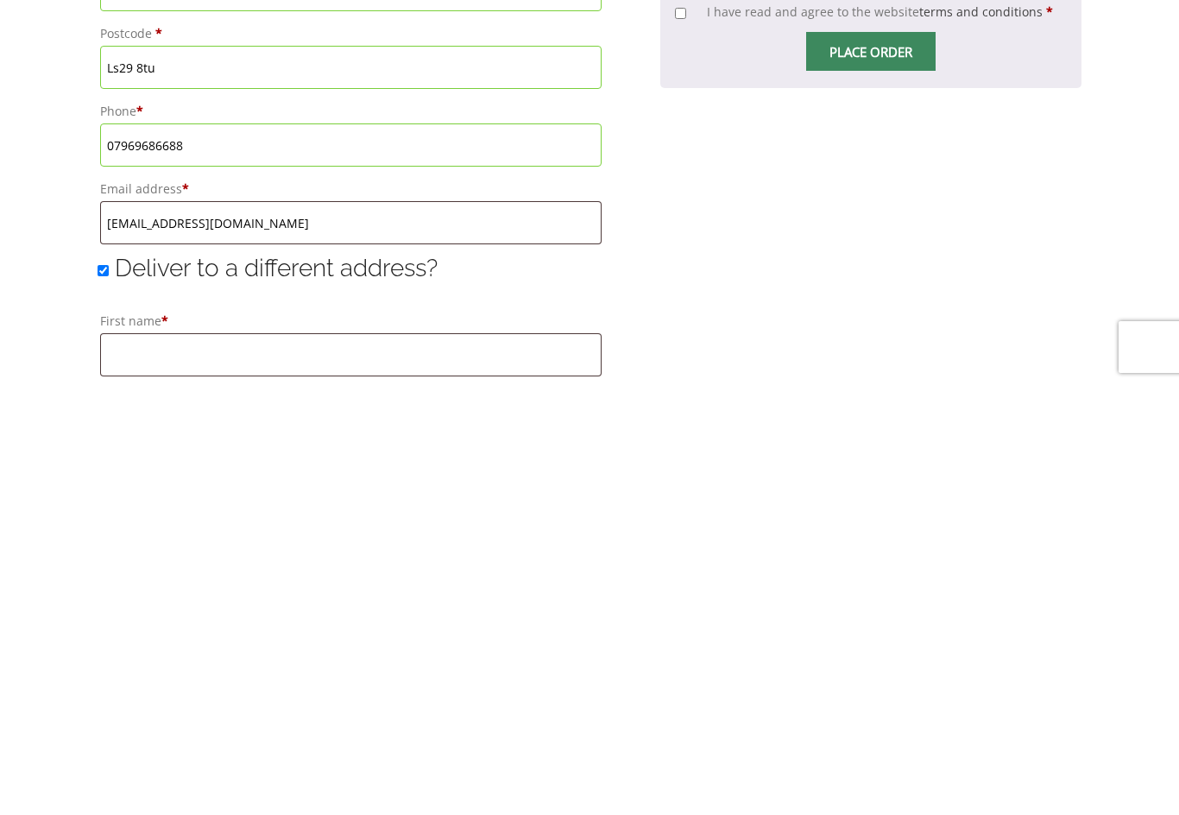
scroll to position [1212, 0]
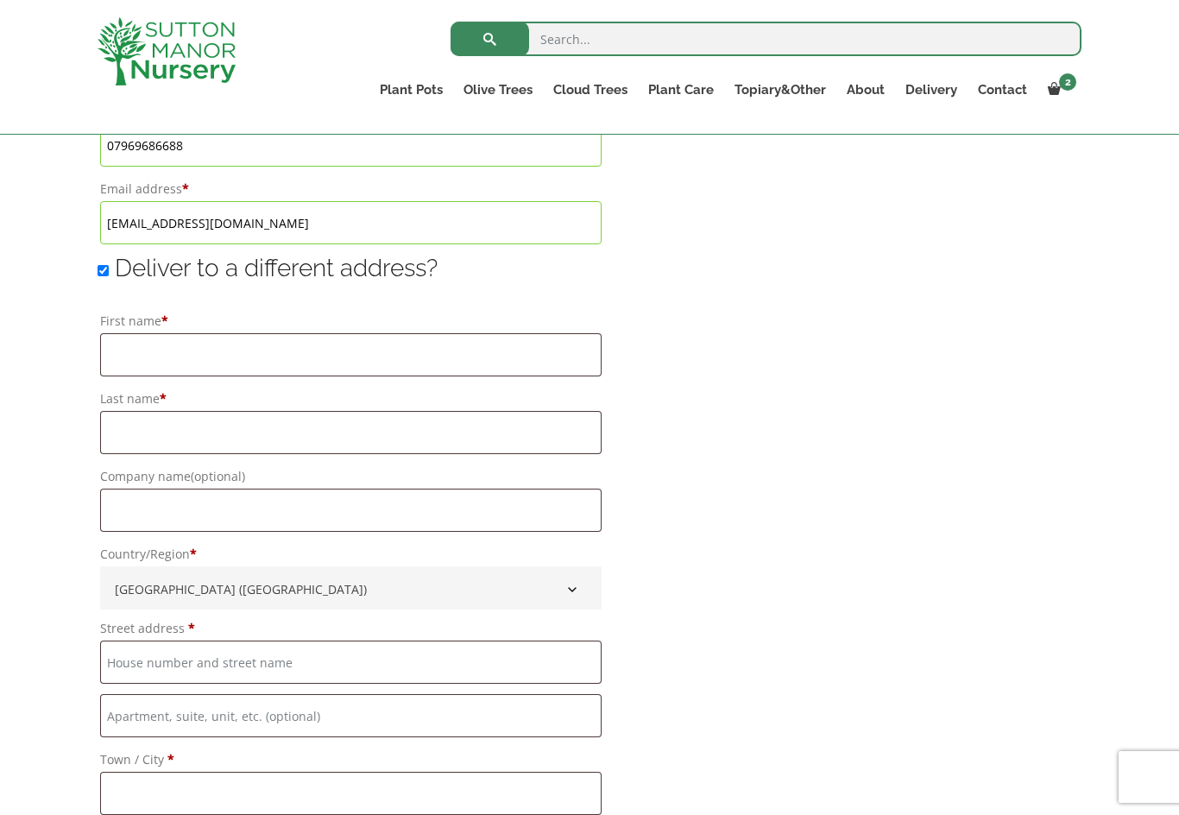
click at [104, 276] on input "Deliver to a different address?" at bounding box center [103, 270] width 11 height 11
checkbox input "false"
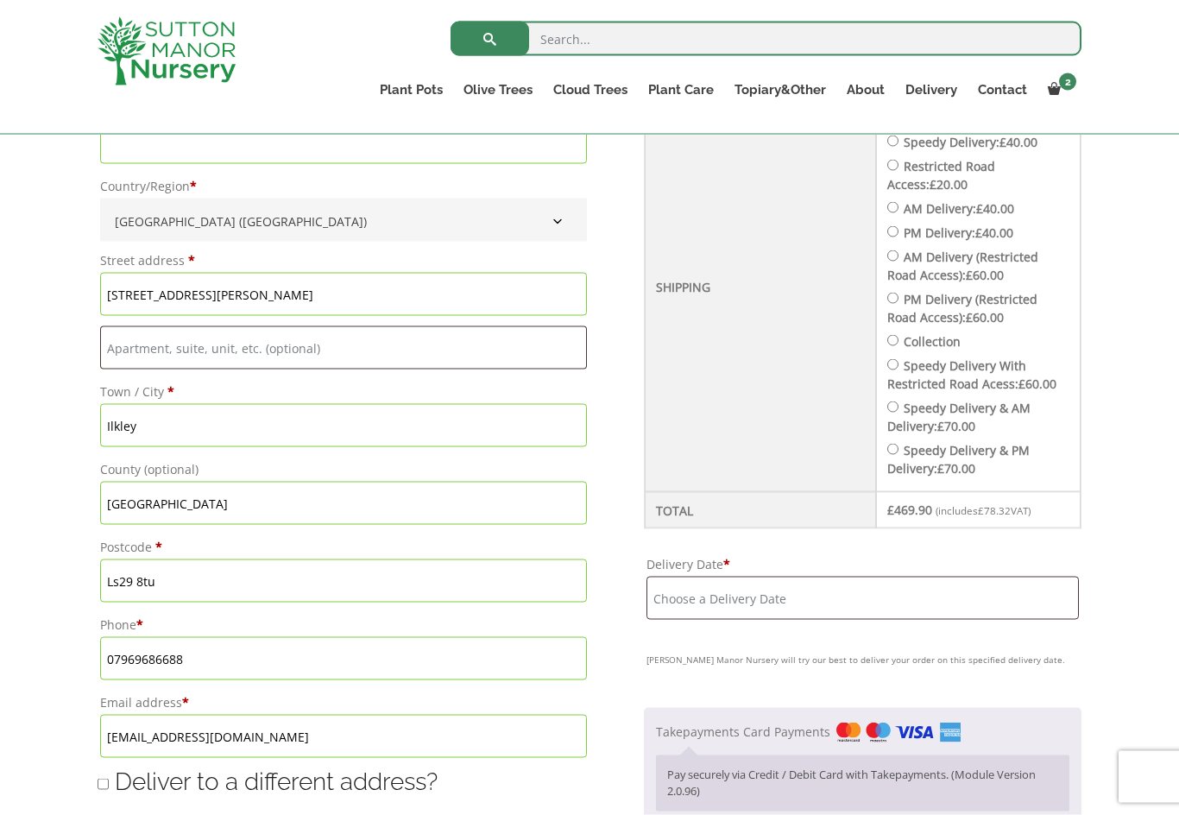
scroll to position [717, 0]
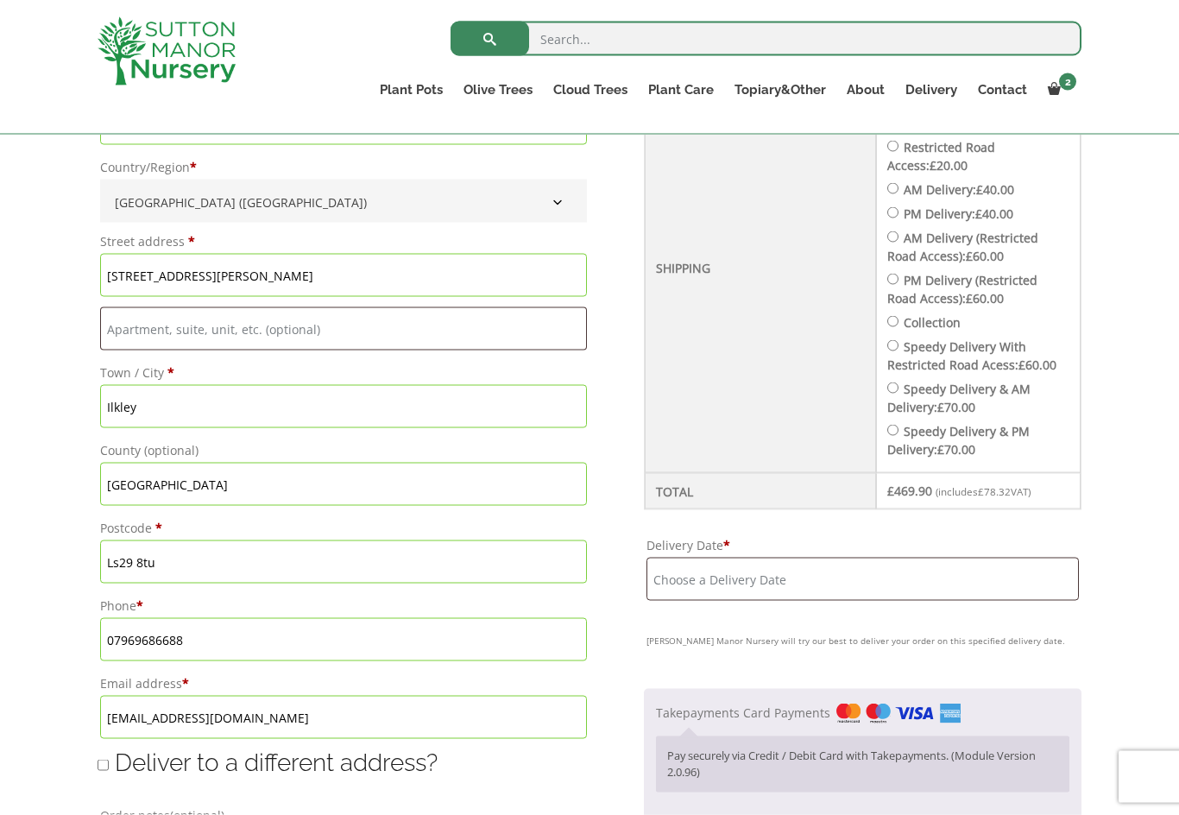
click at [671, 581] on input "Delivery Date *" at bounding box center [862, 579] width 432 height 43
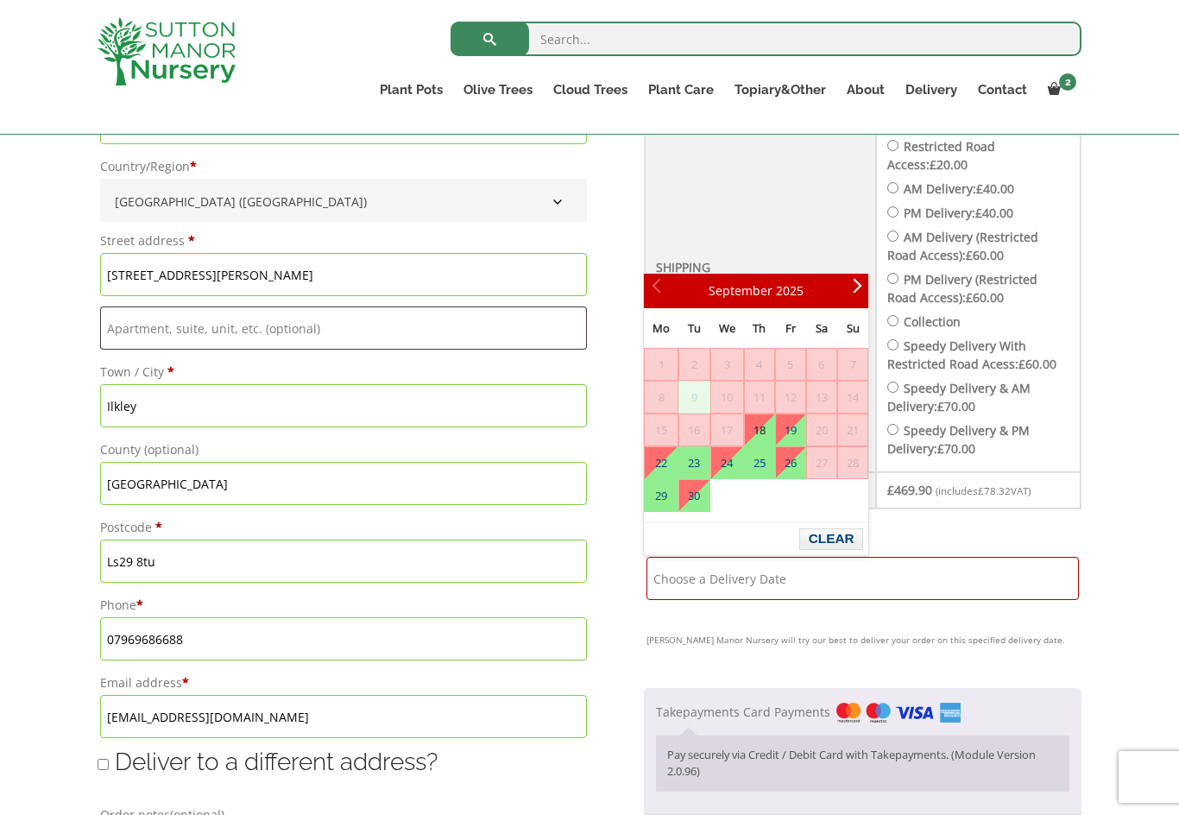
click at [774, 439] on link "18" at bounding box center [759, 429] width 29 height 31
type input "[DATE]"
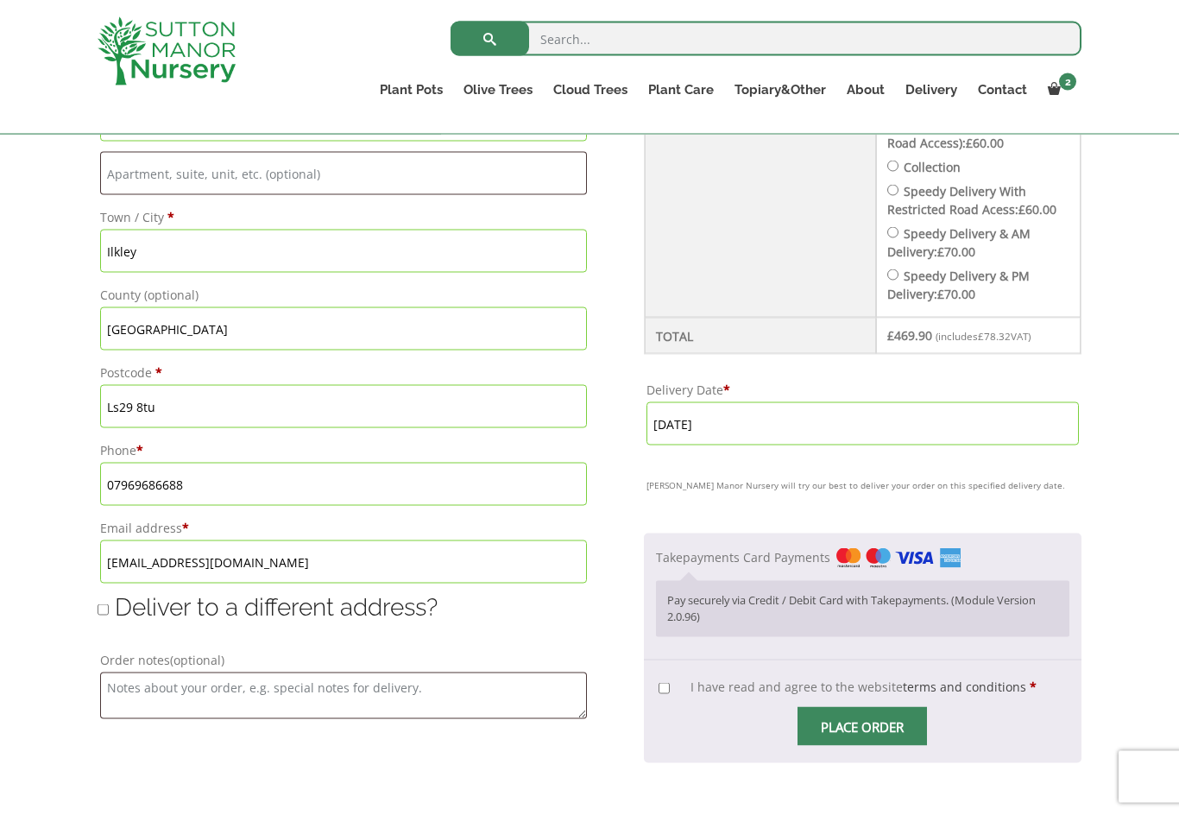
scroll to position [872, 0]
click at [668, 683] on input "I have read and agree to the website terms and conditions *" at bounding box center [663, 688] width 11 height 11
checkbox input "true"
click at [859, 718] on input "Place order" at bounding box center [861, 726] width 129 height 39
